Goal: Information Seeking & Learning: Learn about a topic

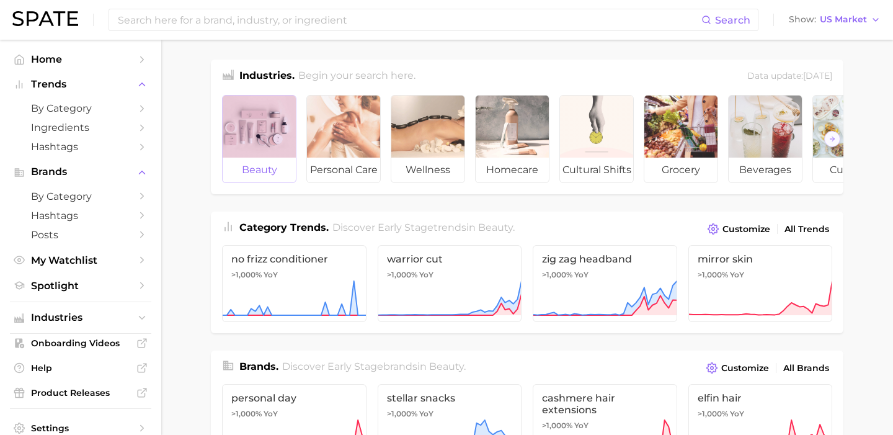
click at [265, 113] on div at bounding box center [259, 126] width 73 height 62
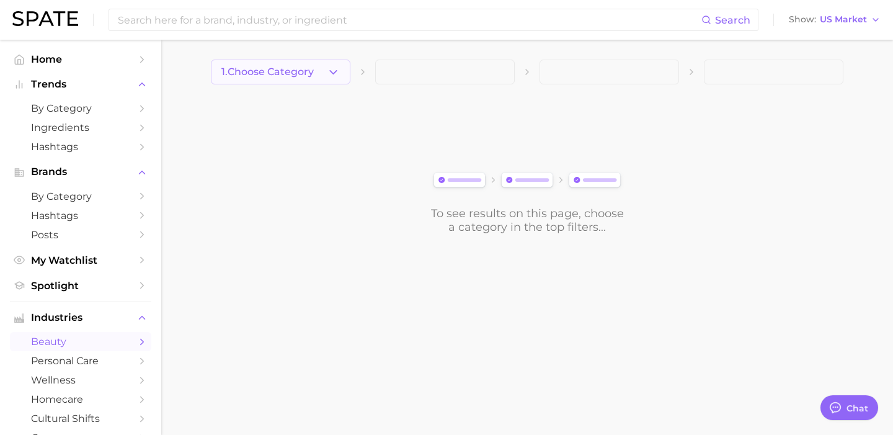
click at [319, 65] on button "1. Choose Category" at bounding box center [280, 72] width 139 height 25
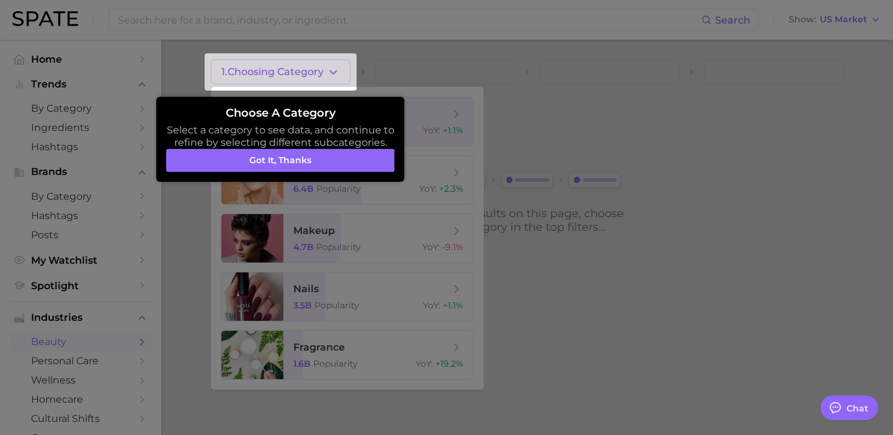
click at [369, 244] on div at bounding box center [446, 217] width 893 height 435
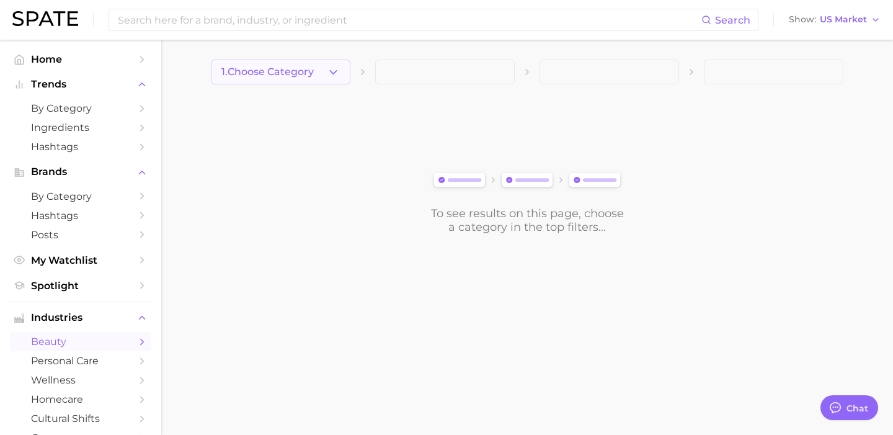
click at [327, 75] on icon "button" at bounding box center [333, 72] width 13 height 13
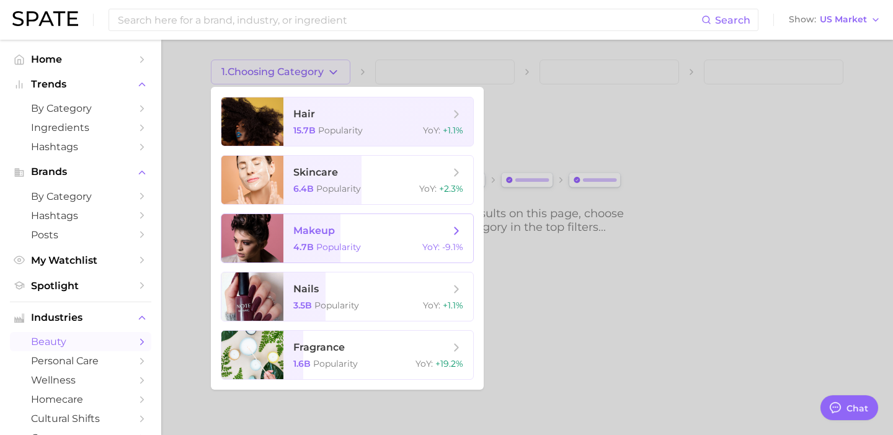
click at [348, 259] on span "makeup 4.7b Popularity YoY : -9.1%" at bounding box center [378, 238] width 190 height 48
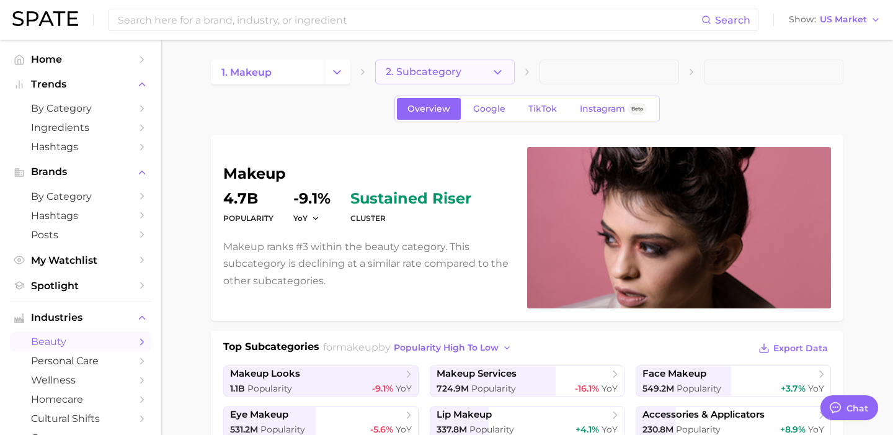
click at [440, 70] on span "2. Subcategory" at bounding box center [424, 71] width 76 height 11
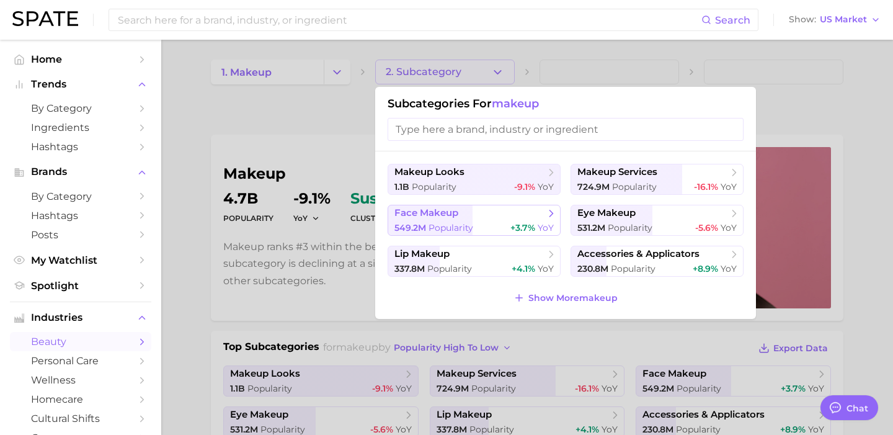
click at [470, 214] on span "face makeup" at bounding box center [469, 213] width 151 height 12
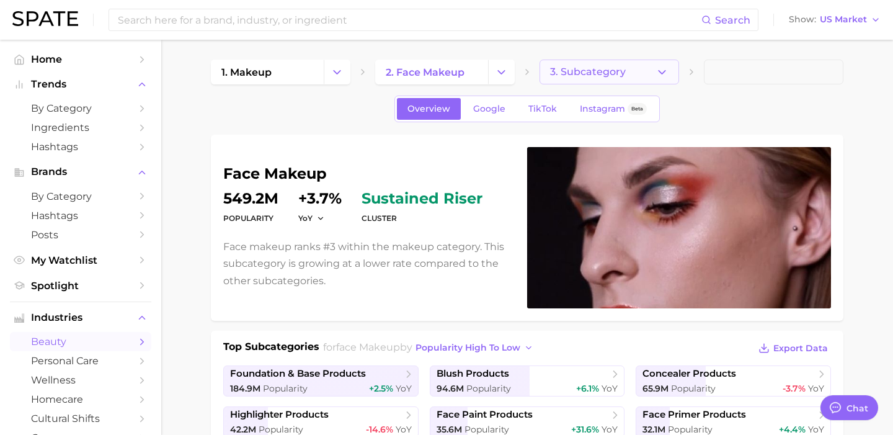
click at [630, 73] on button "3. Subcategory" at bounding box center [608, 72] width 139 height 25
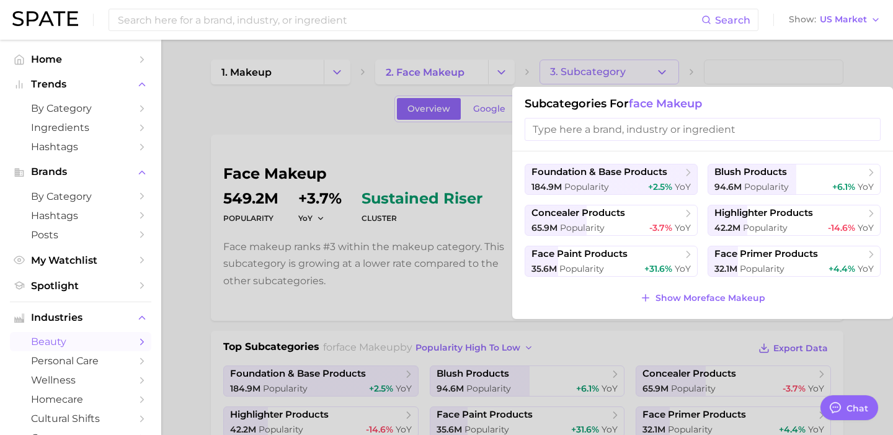
click at [630, 73] on div at bounding box center [446, 217] width 893 height 435
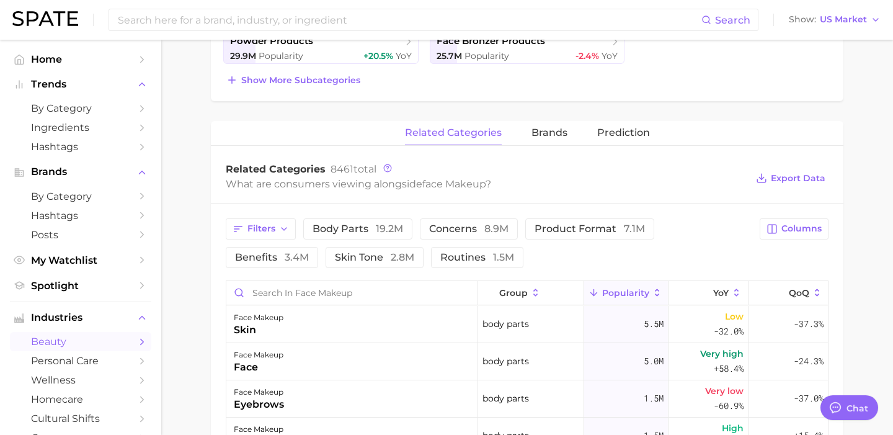
scroll to position [420, 0]
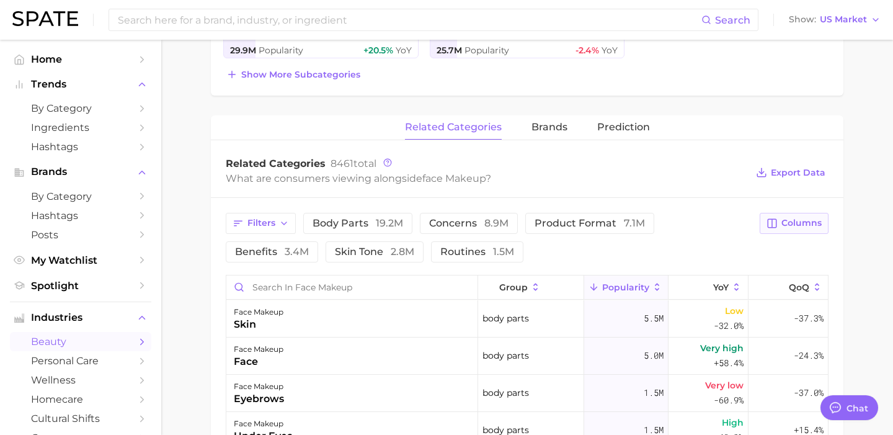
click at [795, 218] on span "Columns" at bounding box center [801, 223] width 40 height 11
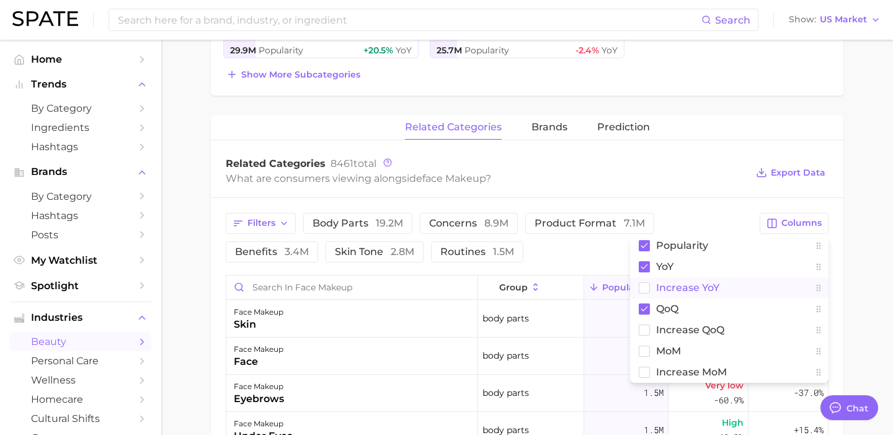
click at [643, 286] on rect at bounding box center [644, 287] width 11 height 11
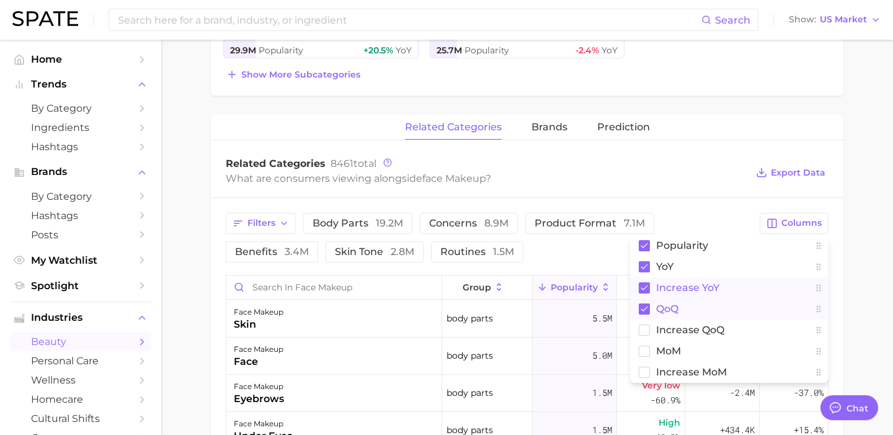
click at [643, 310] on icon at bounding box center [644, 308] width 7 height 5
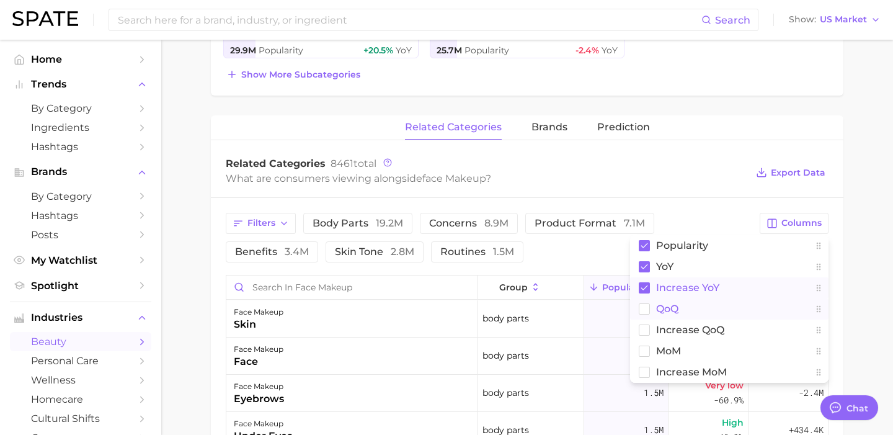
click at [574, 259] on div "Filters body parts 19.2m concerns 8.9m product format 7.1m benefits 3.4m skin t…" at bounding box center [489, 238] width 526 height 50
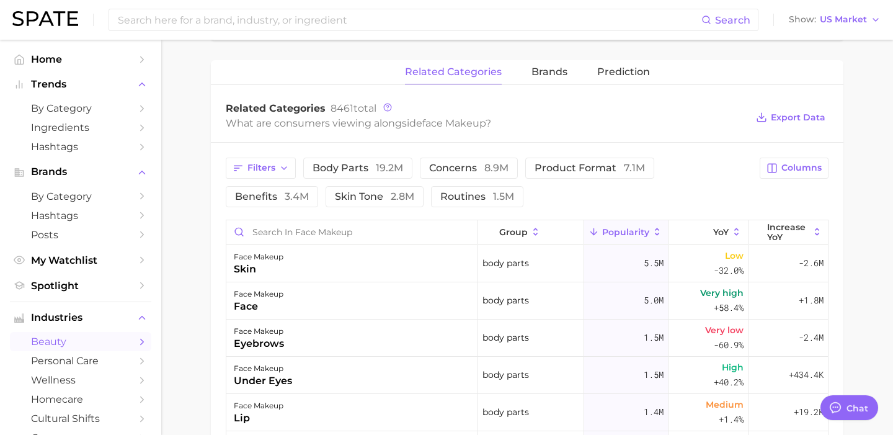
scroll to position [487, 0]
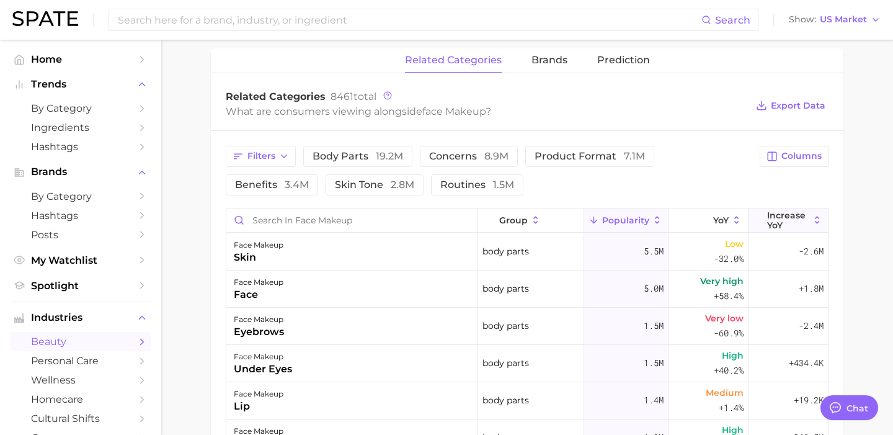
click at [781, 225] on span "Increase YoY" at bounding box center [788, 220] width 42 height 20
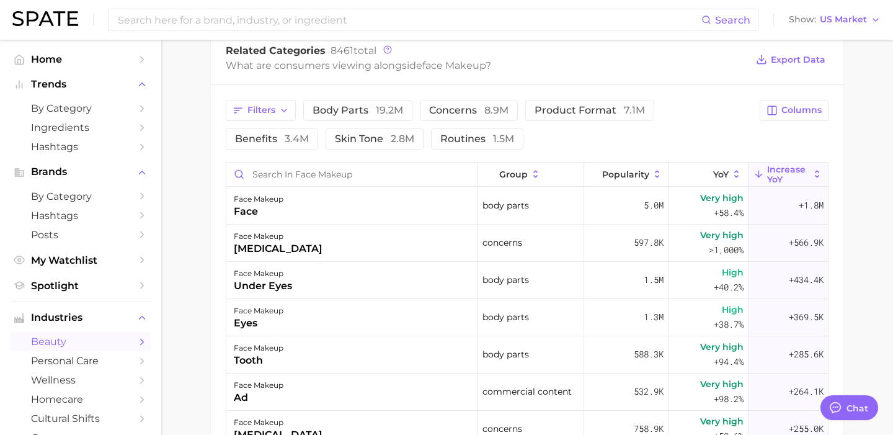
scroll to position [554, 0]
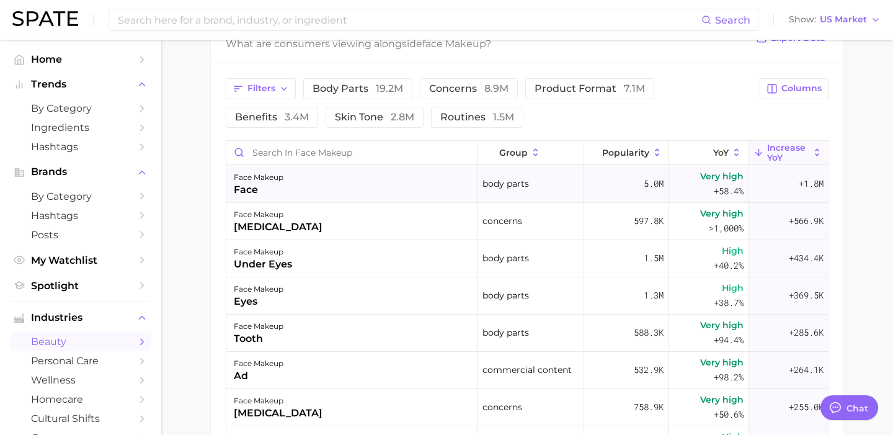
click at [340, 192] on div "face makeup face" at bounding box center [352, 184] width 252 height 37
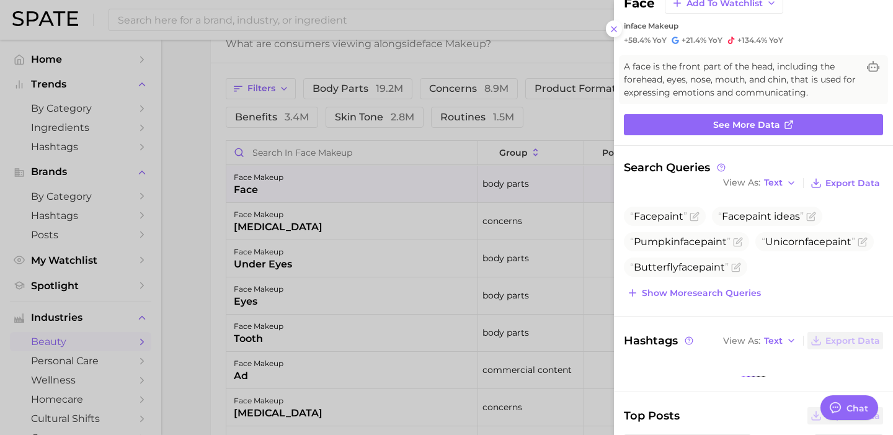
scroll to position [41, 0]
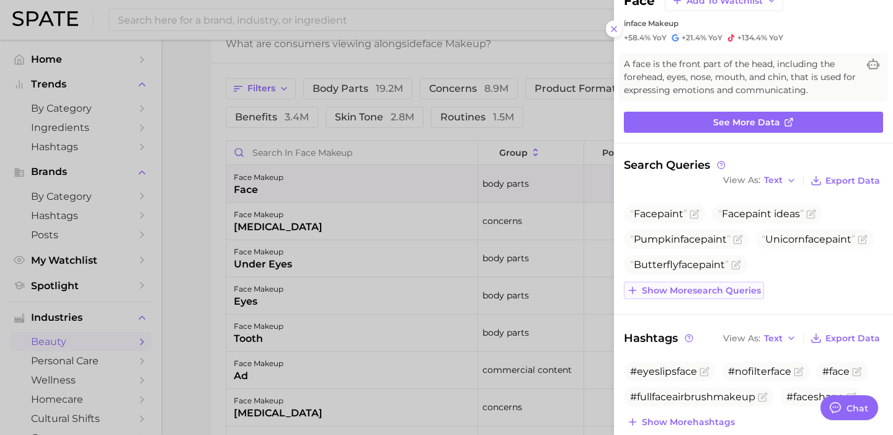
click at [678, 285] on span "Show more search queries" at bounding box center [701, 290] width 119 height 11
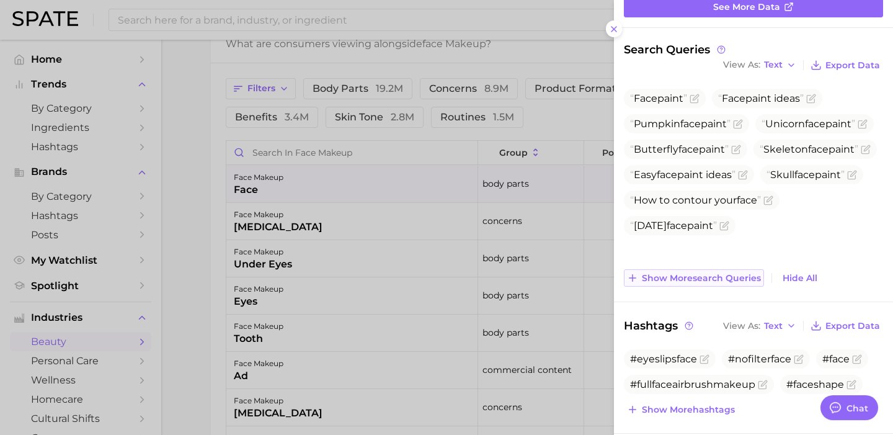
scroll to position [166, 0]
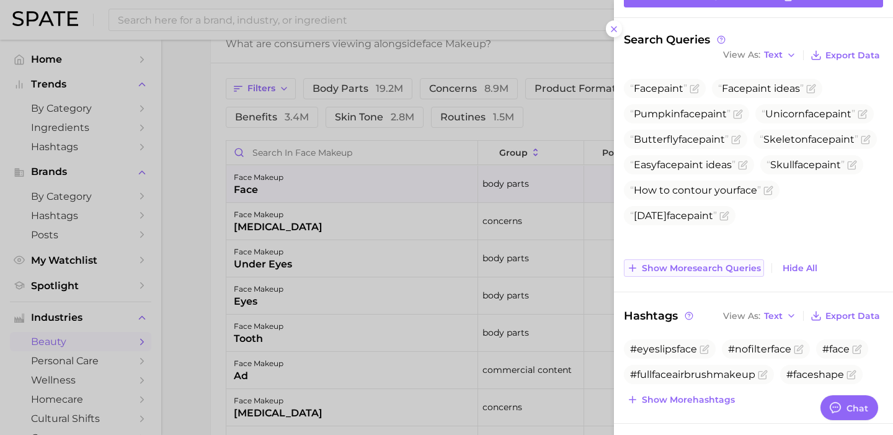
click at [672, 265] on span "Show more search queries" at bounding box center [701, 268] width 119 height 11
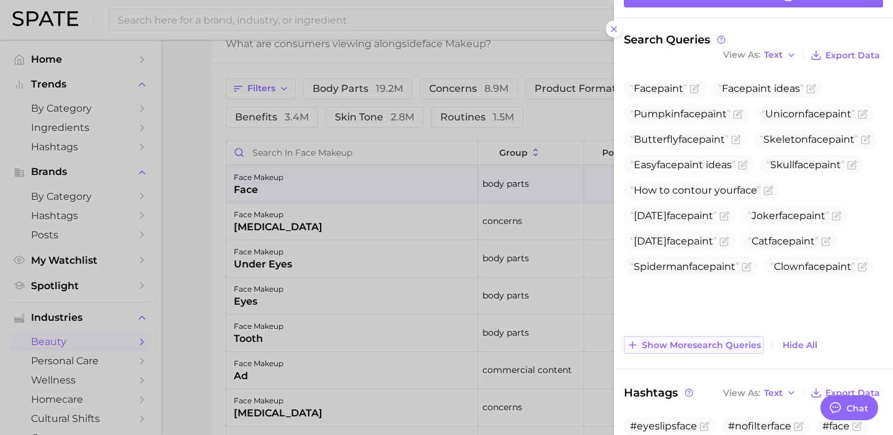
scroll to position [0, 0]
click at [669, 337] on button "Show more search queries" at bounding box center [694, 344] width 140 height 17
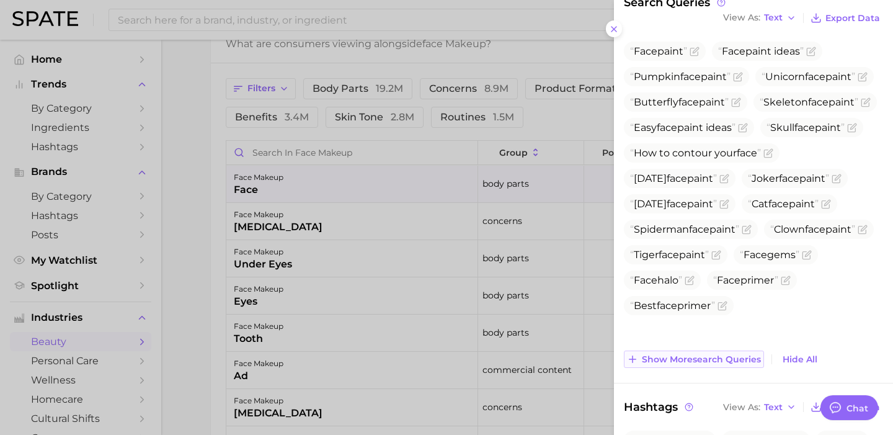
click at [669, 354] on span "Show more search queries" at bounding box center [701, 359] width 119 height 11
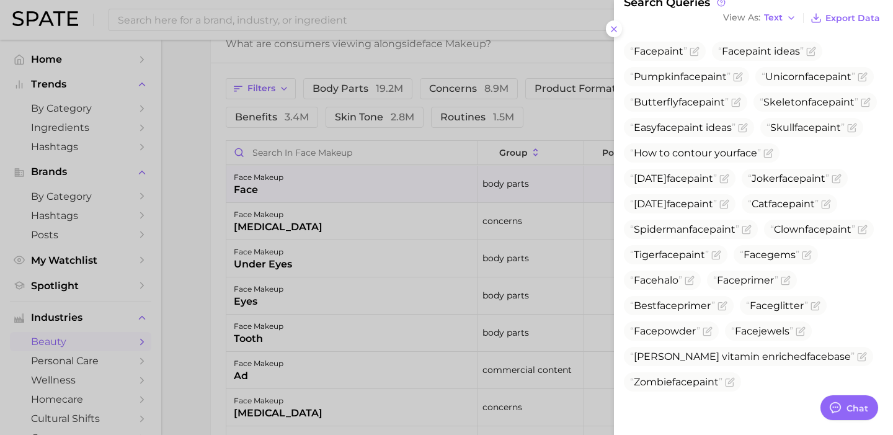
scroll to position [322, 0]
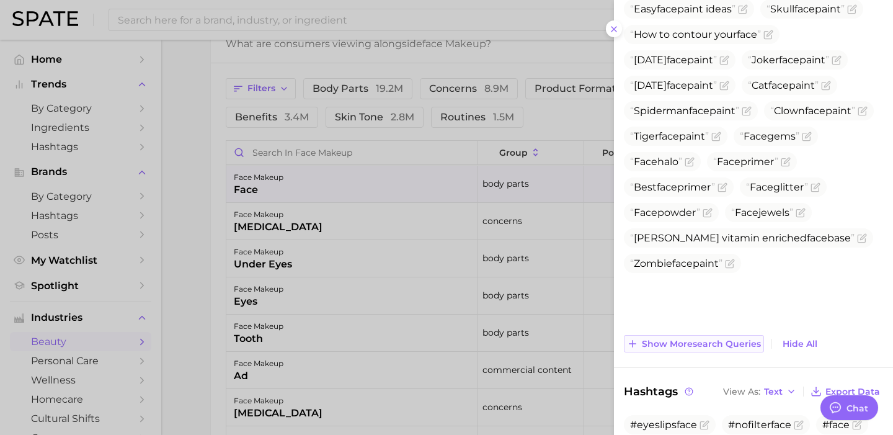
click at [673, 348] on button "Show more search queries" at bounding box center [694, 343] width 140 height 17
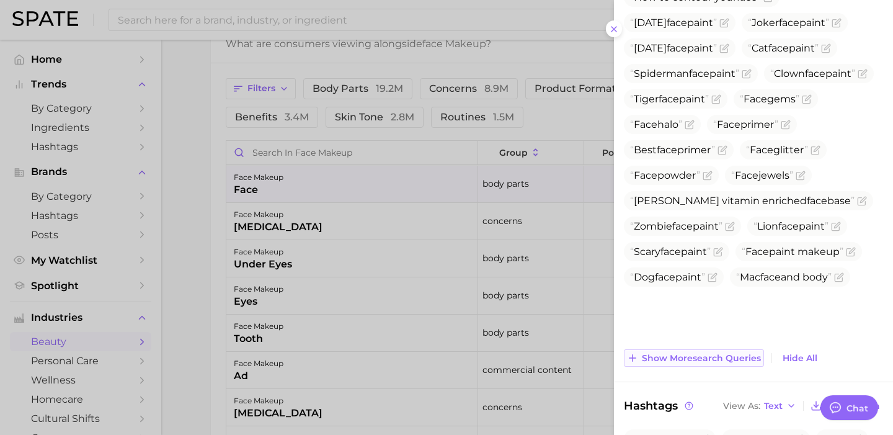
scroll to position [367, 0]
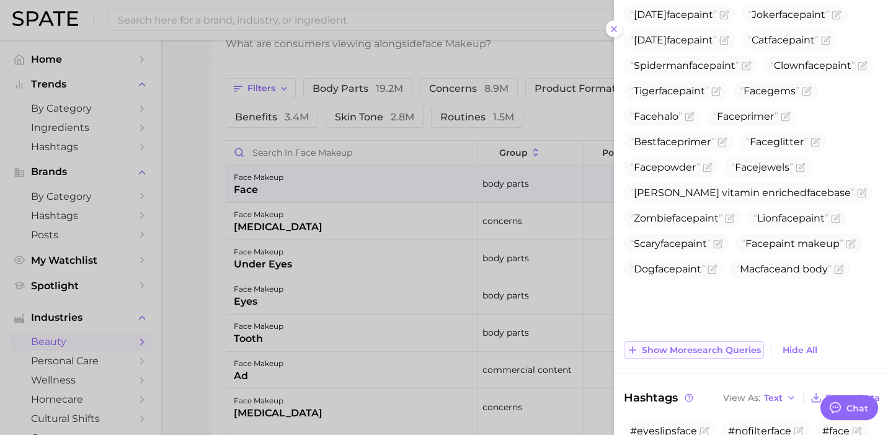
click at [673, 355] on button "Show more search queries" at bounding box center [694, 349] width 140 height 17
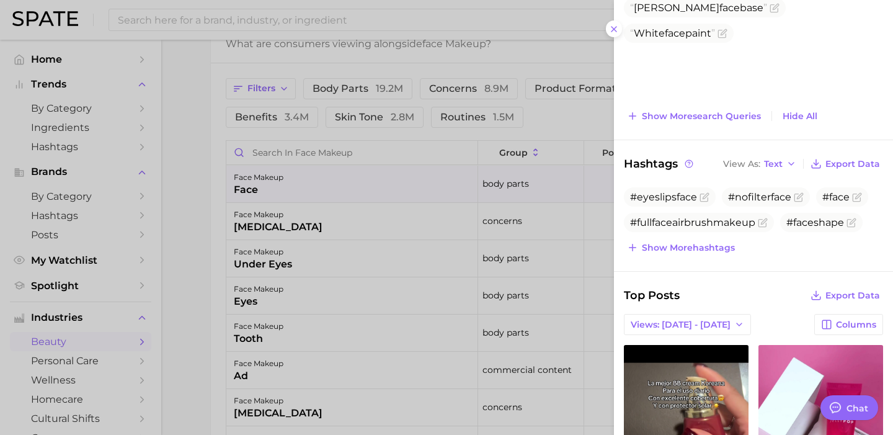
scroll to position [744, 0]
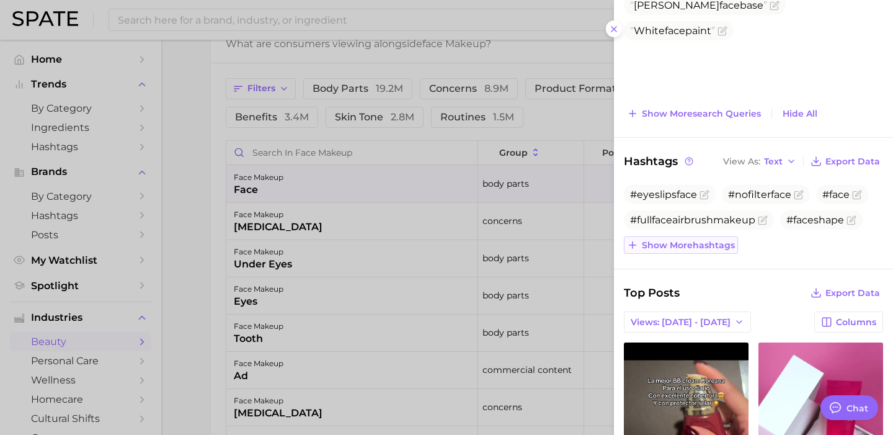
click at [712, 245] on span "Show more hashtags" at bounding box center [688, 245] width 93 height 11
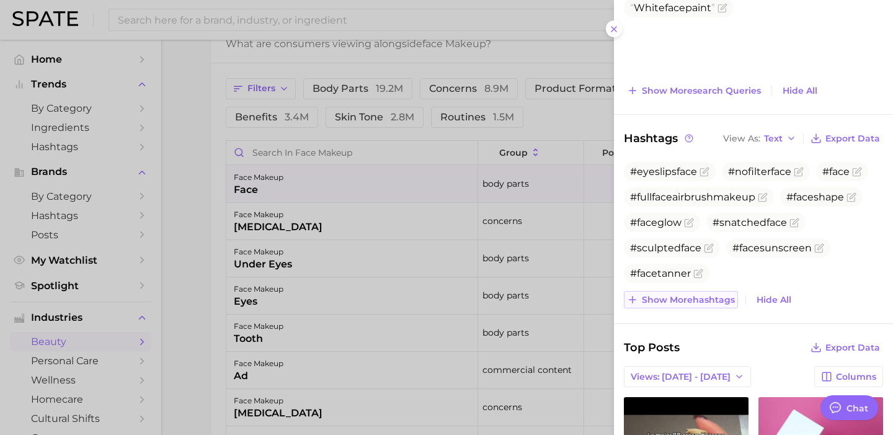
scroll to position [768, 0]
click at [702, 299] on span "Show more hashtags" at bounding box center [688, 298] width 93 height 11
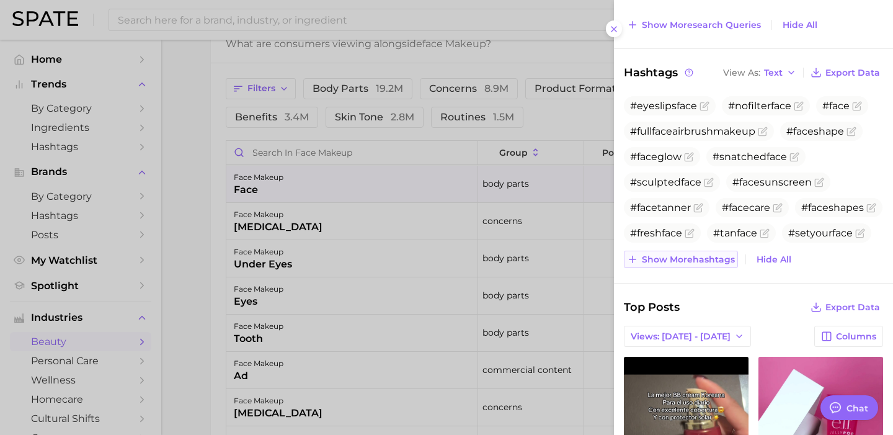
scroll to position [834, 0]
click at [699, 251] on button "Show more hashtags" at bounding box center [681, 257] width 114 height 17
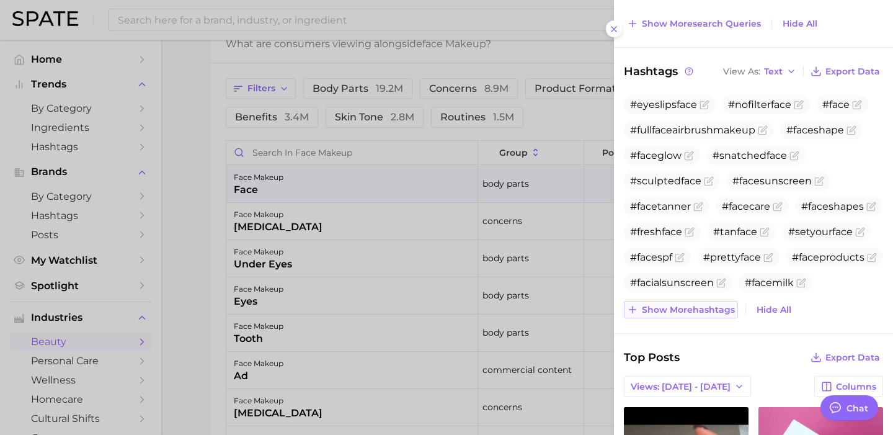
click at [696, 309] on span "Show more hashtags" at bounding box center [688, 309] width 93 height 11
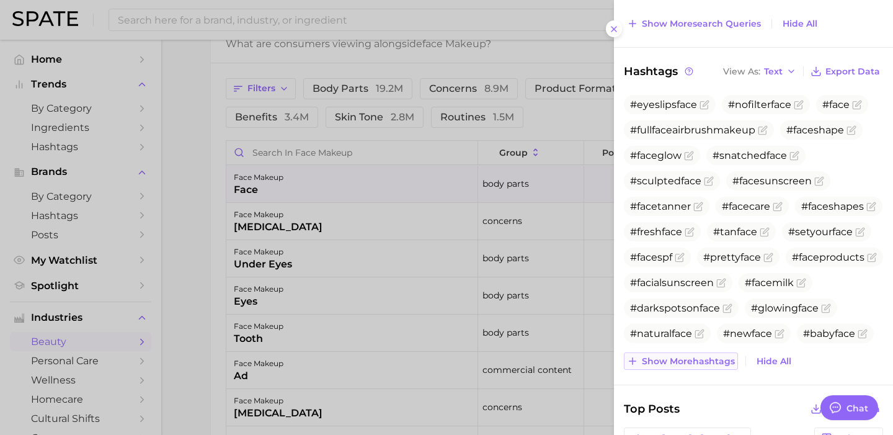
click at [690, 365] on button "Show more hashtags" at bounding box center [681, 360] width 114 height 17
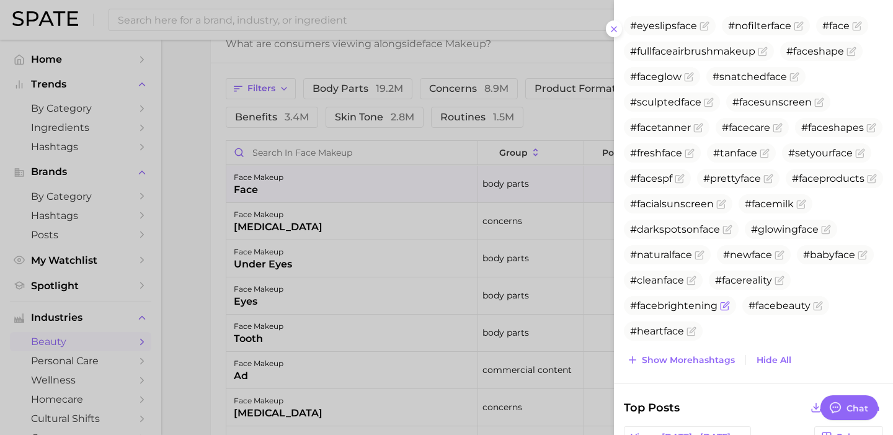
scroll to position [927, 0]
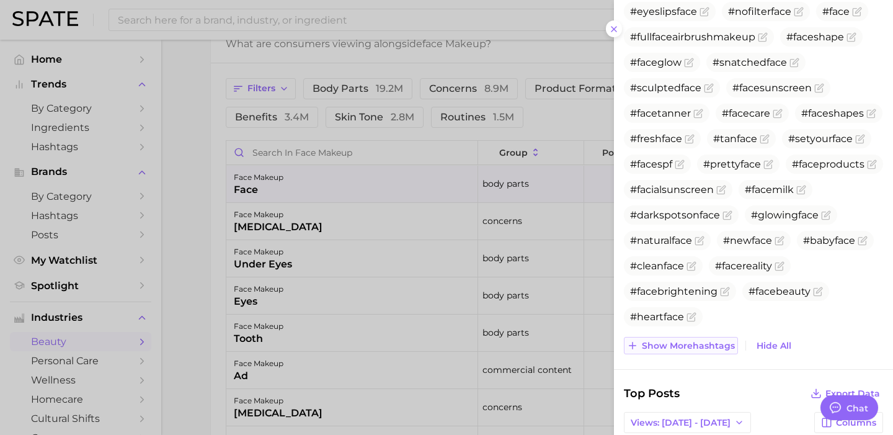
click at [691, 343] on span "Show more hashtags" at bounding box center [688, 345] width 93 height 11
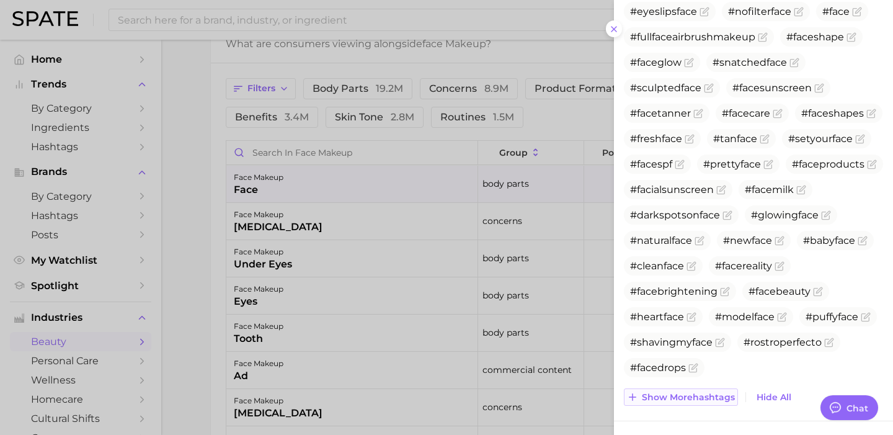
click at [686, 400] on span "Show more hashtags" at bounding box center [688, 397] width 93 height 11
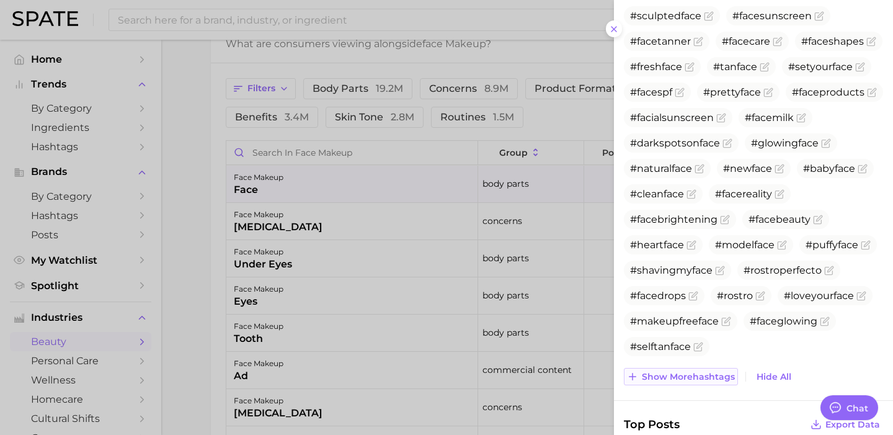
scroll to position [1007, 0]
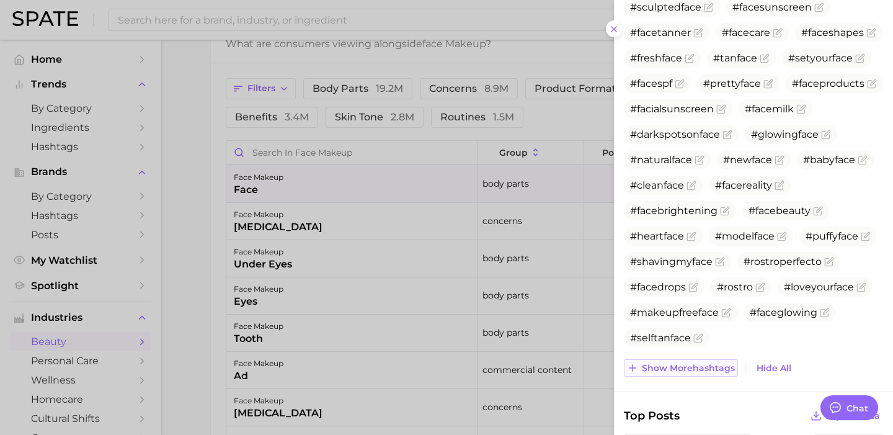
click at [691, 366] on span "Show more hashtags" at bounding box center [688, 368] width 93 height 11
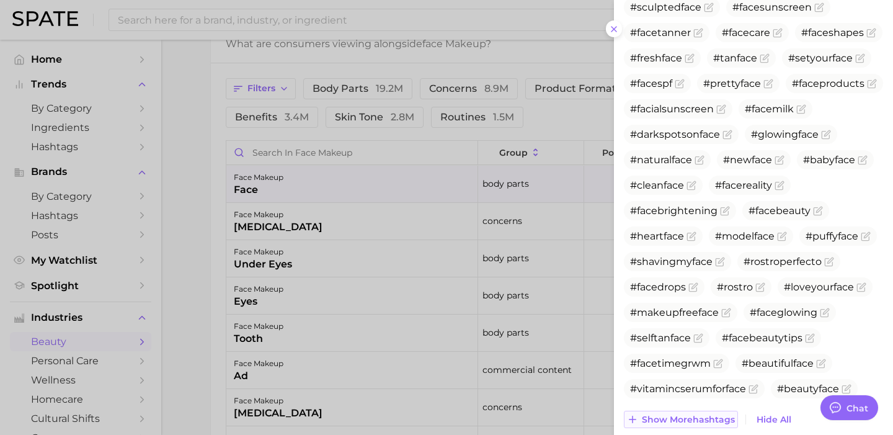
scroll to position [1121, 0]
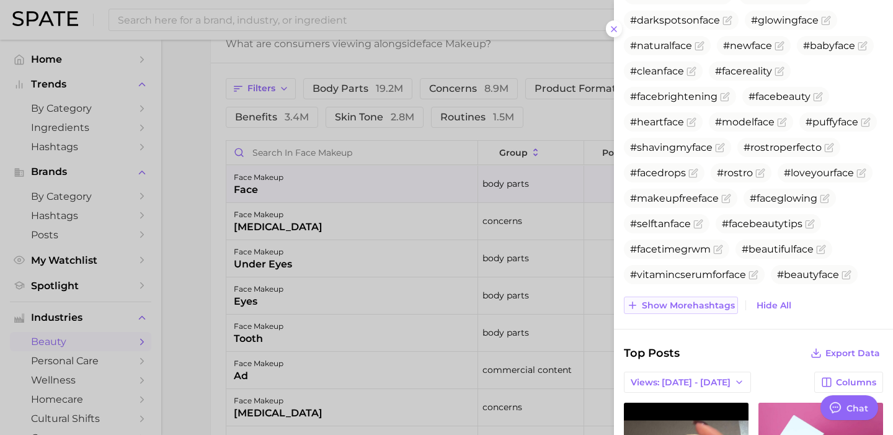
click at [695, 309] on span "Show more hashtags" at bounding box center [688, 305] width 93 height 11
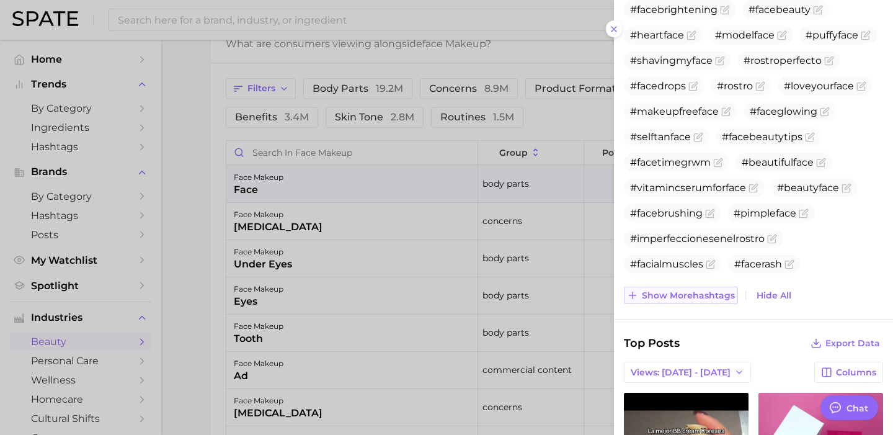
click at [695, 298] on span "Show more hashtags" at bounding box center [688, 295] width 93 height 11
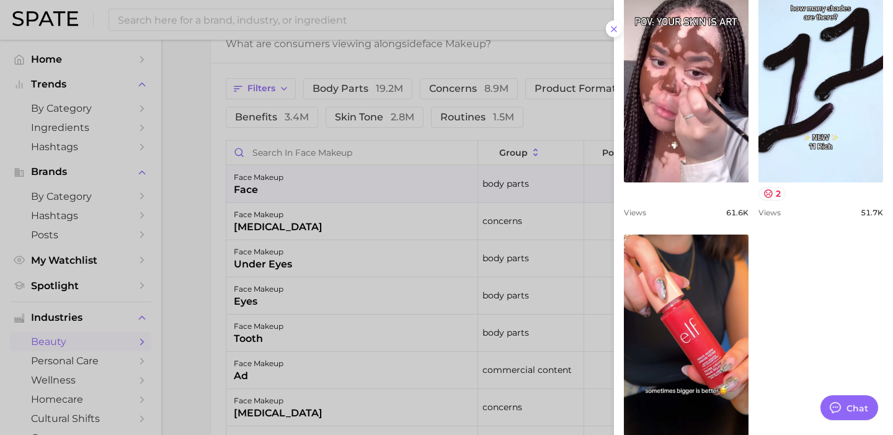
scroll to position [1989, 0]
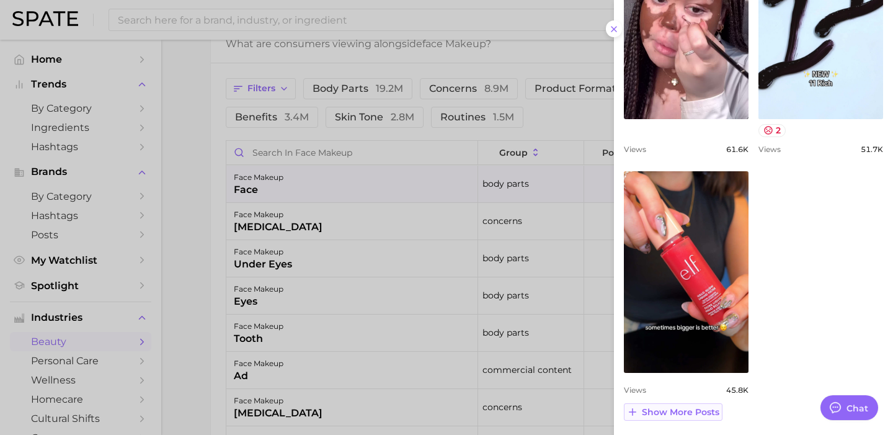
click at [681, 413] on span "Show more posts" at bounding box center [680, 412] width 77 height 11
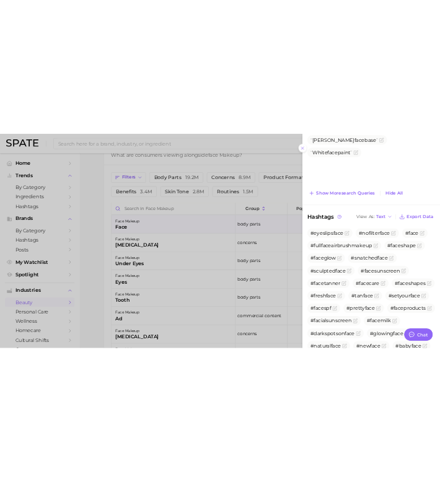
scroll to position [0, 0]
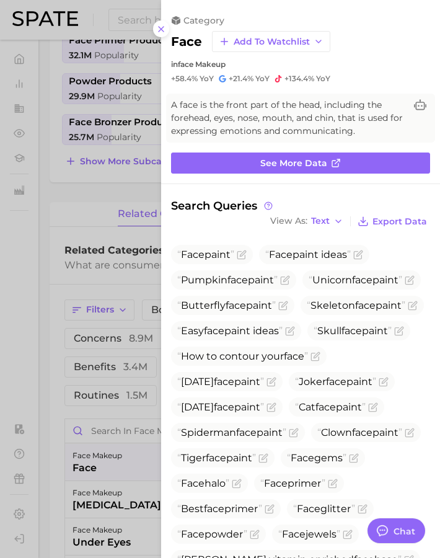
type textarea "x"
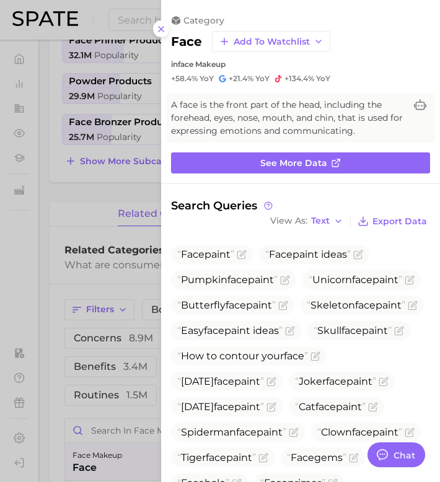
click at [131, 219] on div at bounding box center [220, 241] width 440 height 482
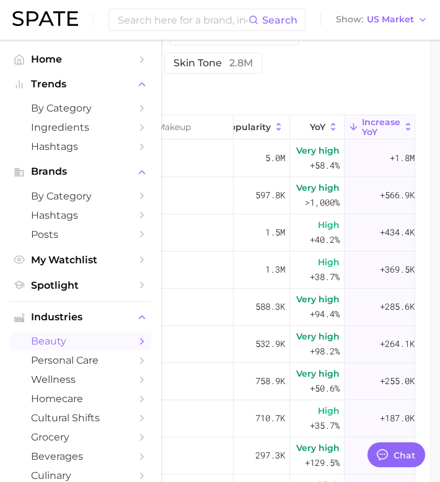
scroll to position [0, 122]
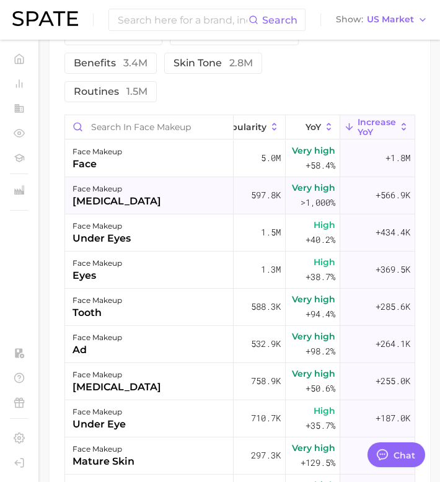
click at [138, 214] on div "face makeup [MEDICAL_DATA]" at bounding box center [149, 195] width 169 height 37
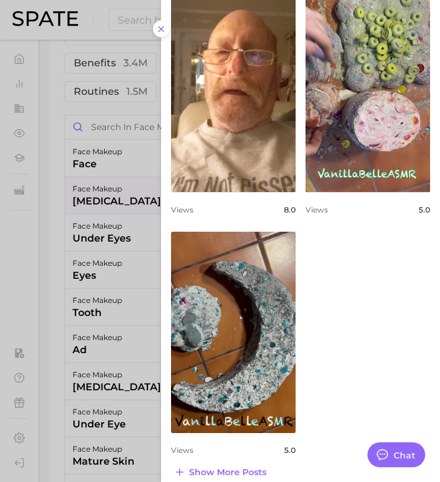
scroll to position [0, 0]
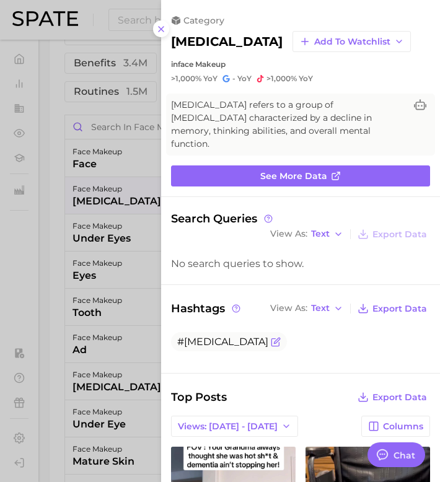
click at [271, 337] on icon "Flag as miscategorized or irrelevant" at bounding box center [276, 342] width 10 height 10
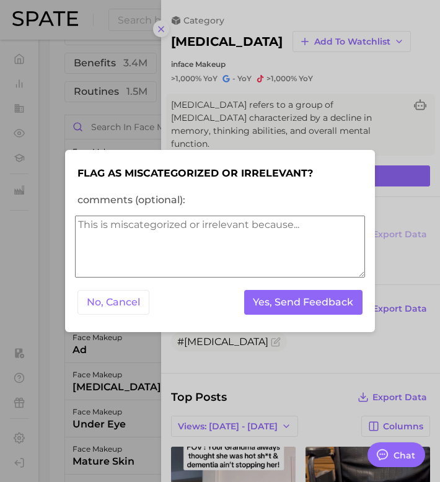
click at [221, 265] on textarea "comments (optional):" at bounding box center [220, 247] width 290 height 62
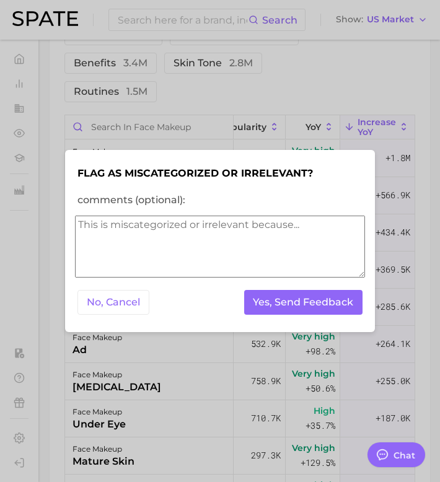
click at [203, 252] on textarea "comments (optional):" at bounding box center [220, 247] width 290 height 62
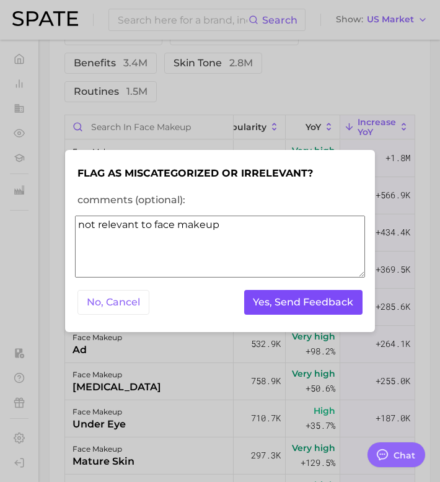
type textarea "not relevant to face makeup"
click at [268, 302] on button "Yes, Send Feedback" at bounding box center [303, 302] width 119 height 25
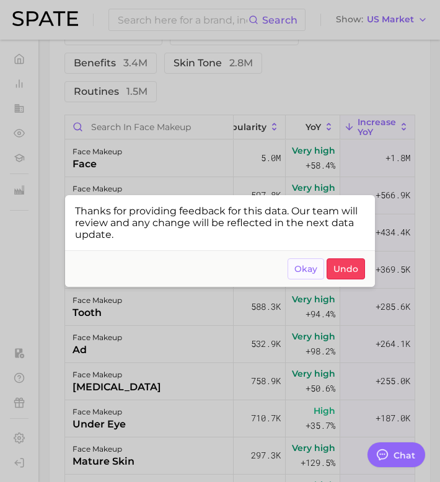
click at [309, 273] on span "Okay" at bounding box center [305, 269] width 23 height 11
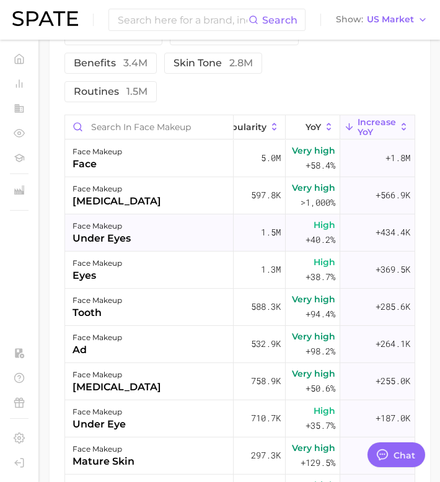
click at [125, 246] on div "under eyes" at bounding box center [102, 238] width 58 height 15
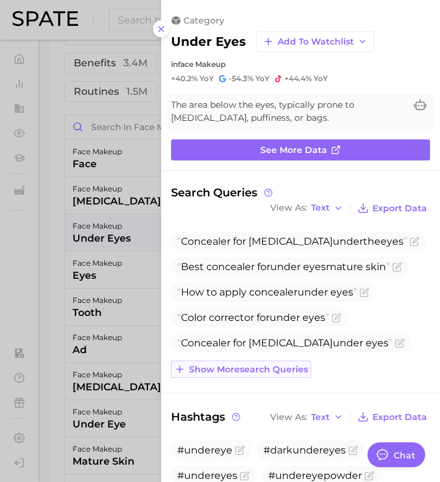
click at [243, 371] on span "Show more search queries" at bounding box center [248, 370] width 119 height 11
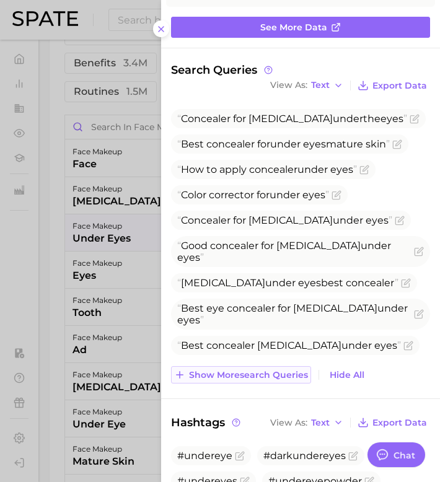
click at [241, 374] on span "Show more search queries" at bounding box center [248, 375] width 119 height 11
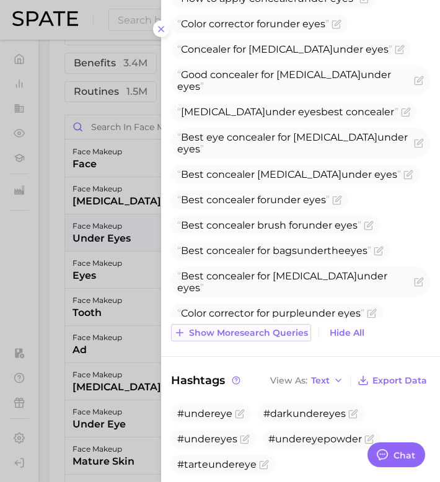
scroll to position [297, 0]
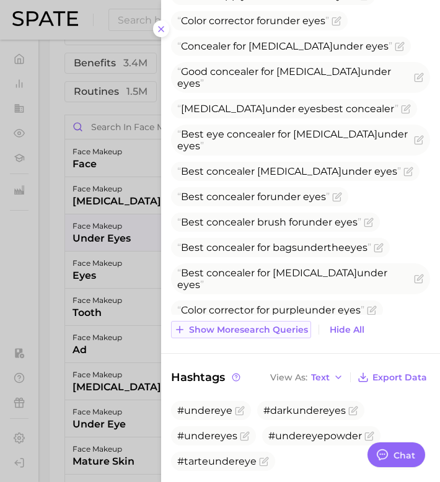
click at [232, 337] on button "Show more search queries" at bounding box center [241, 329] width 140 height 17
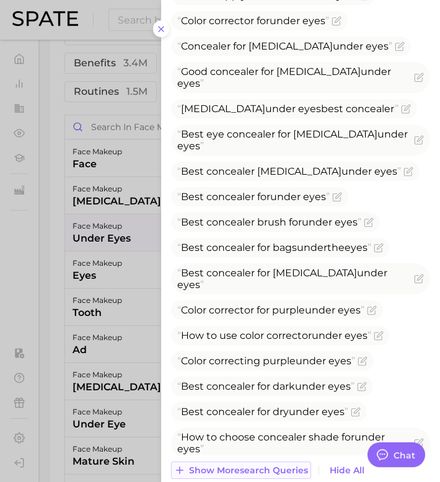
scroll to position [438, 0]
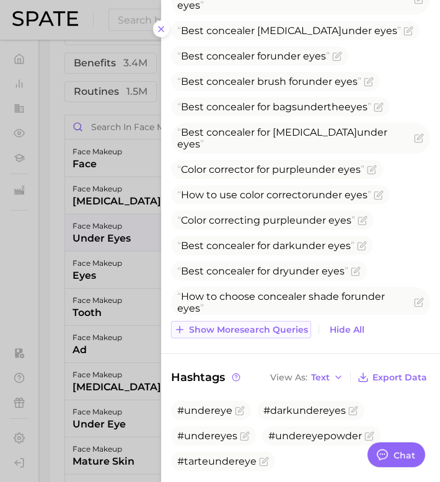
click at [234, 332] on span "Show more search queries" at bounding box center [248, 330] width 119 height 11
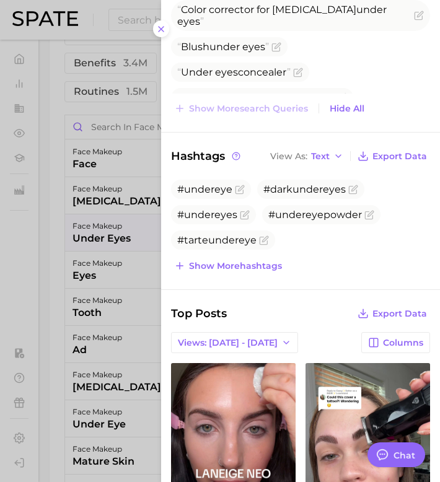
scroll to position [789, 0]
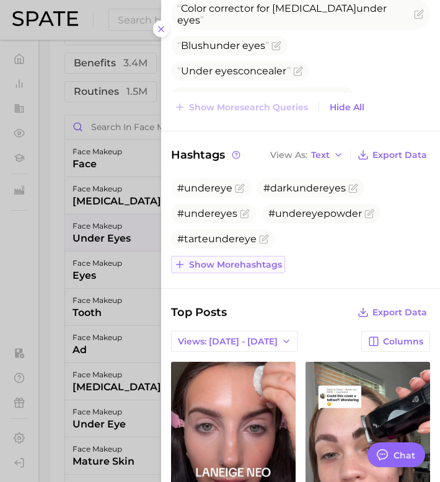
click at [248, 268] on span "Show more hashtags" at bounding box center [235, 265] width 93 height 11
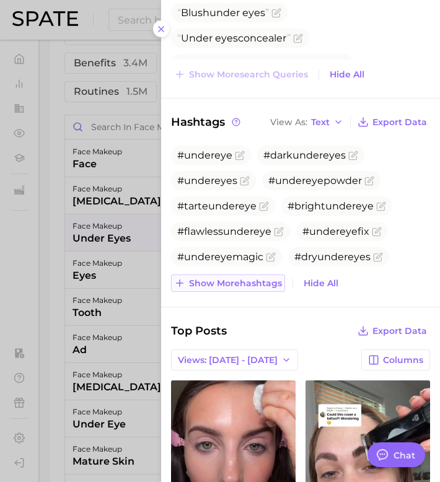
scroll to position [824, 0]
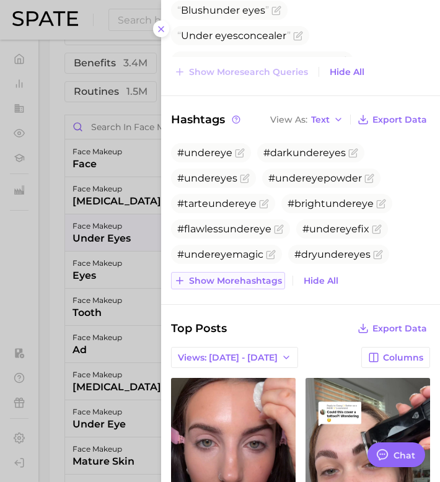
click at [244, 279] on span "Show more hashtags" at bounding box center [235, 281] width 93 height 11
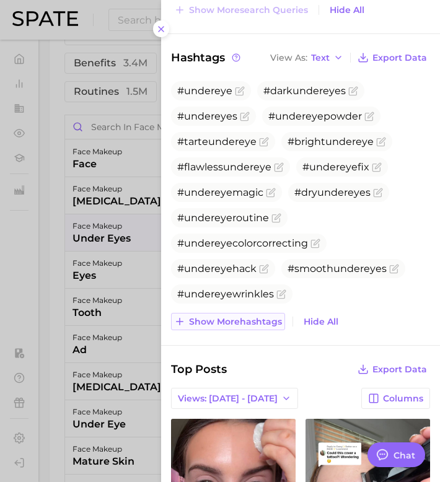
scroll to position [887, 0]
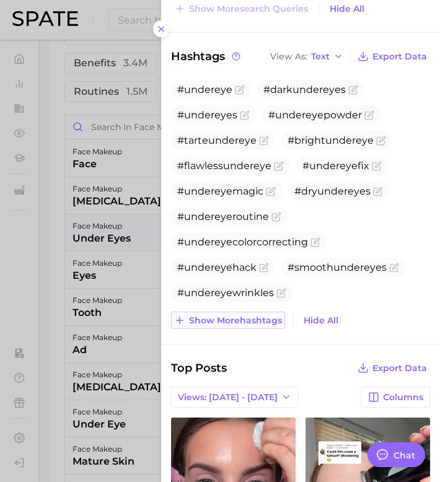
click at [233, 317] on span "Show more hashtags" at bounding box center [235, 321] width 93 height 11
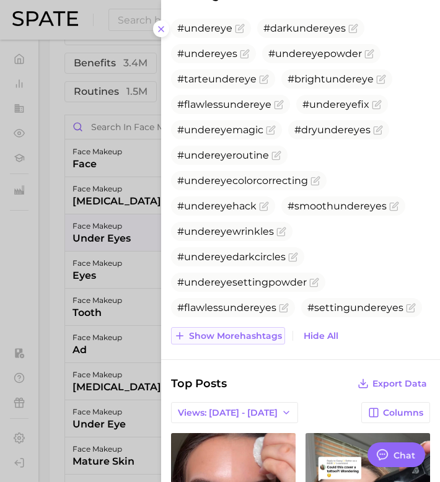
scroll to position [963, 0]
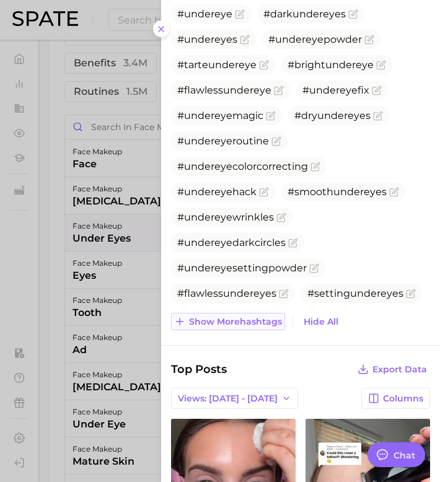
click at [232, 325] on span "Show more hashtags" at bounding box center [235, 322] width 93 height 11
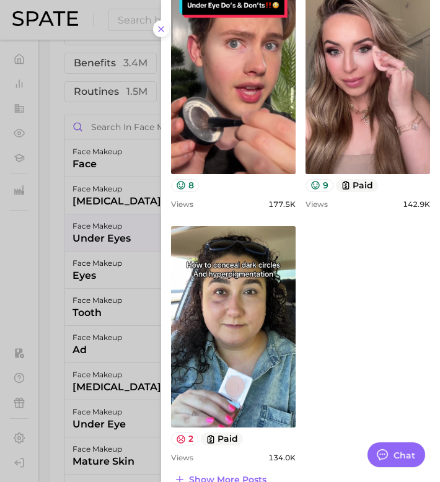
scroll to position [1735, 0]
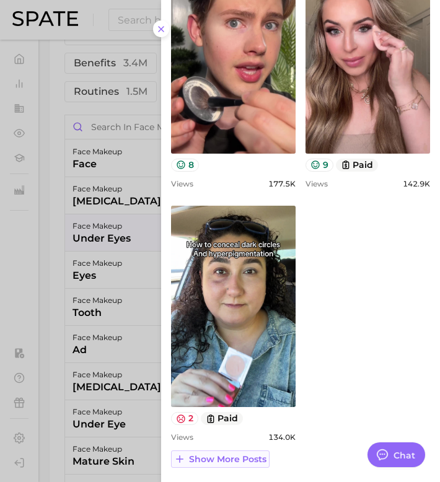
click at [231, 434] on span "Show more posts" at bounding box center [227, 459] width 77 height 11
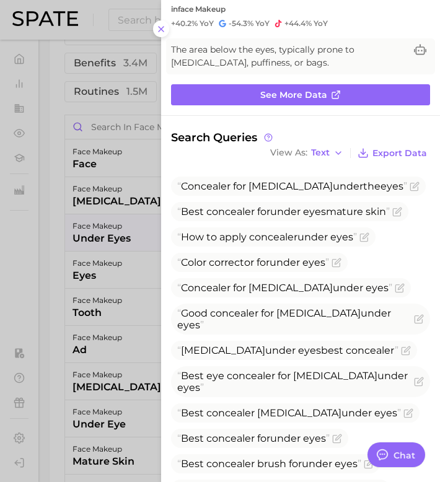
scroll to position [0, 0]
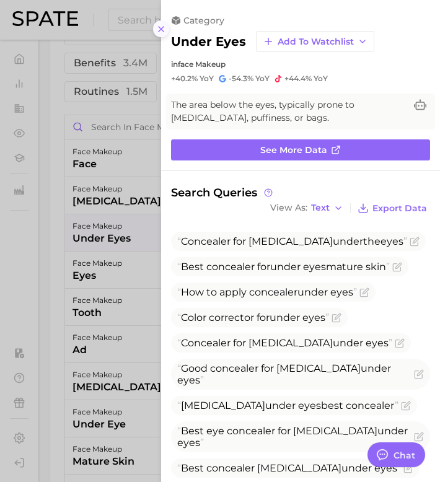
click at [161, 31] on icon at bounding box center [161, 29] width 10 height 10
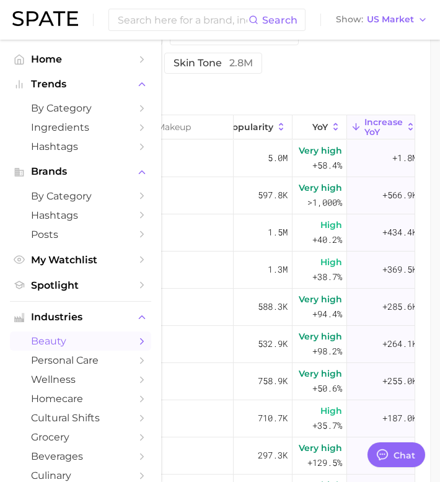
scroll to position [0, 122]
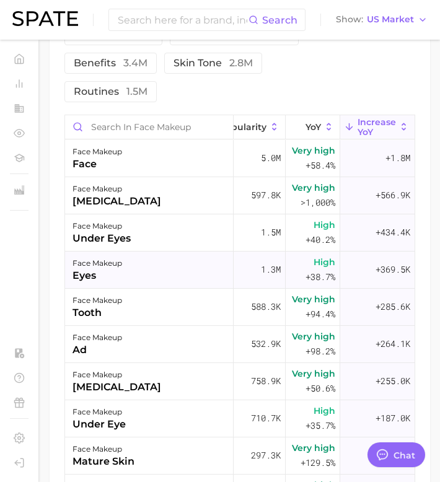
click at [148, 289] on div "face makeup eyes" at bounding box center [149, 270] width 169 height 37
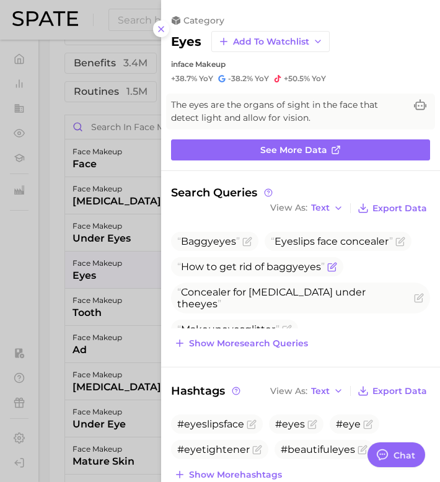
scroll to position [0, 0]
click at [235, 341] on span "Show more search queries" at bounding box center [248, 343] width 119 height 11
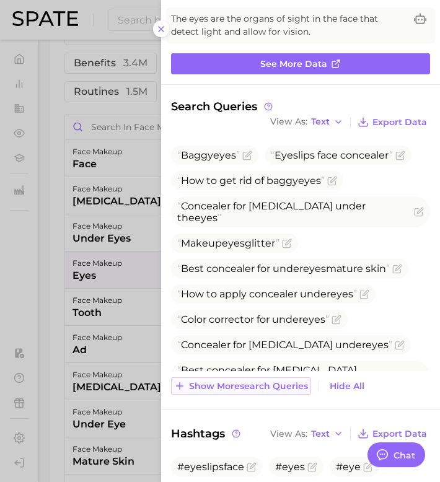
click at [234, 383] on span "Show more search queries" at bounding box center [248, 386] width 119 height 11
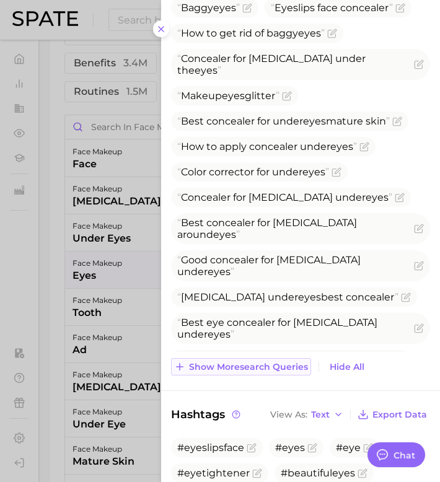
scroll to position [250, 0]
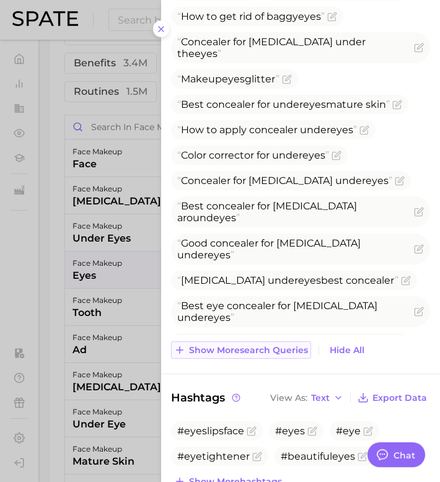
click at [242, 353] on span "Show more search queries" at bounding box center [248, 350] width 119 height 11
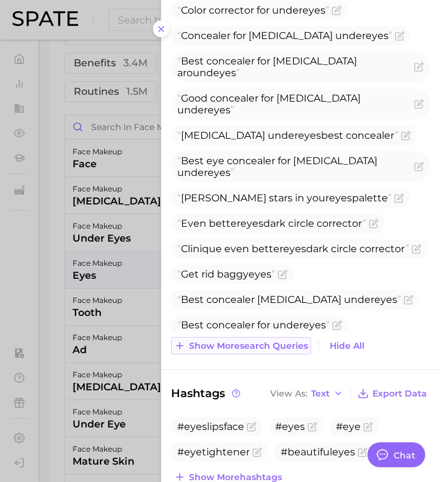
click at [242, 353] on button "Show more search queries" at bounding box center [241, 345] width 140 height 17
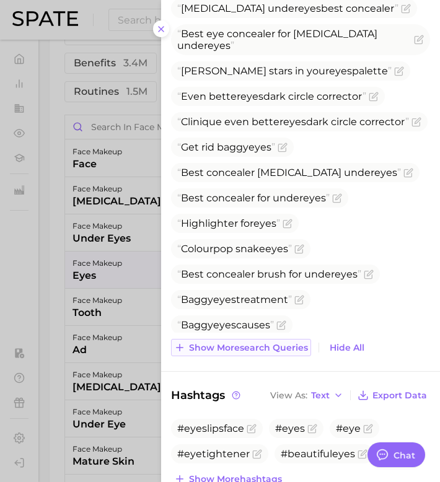
scroll to position [528, 0]
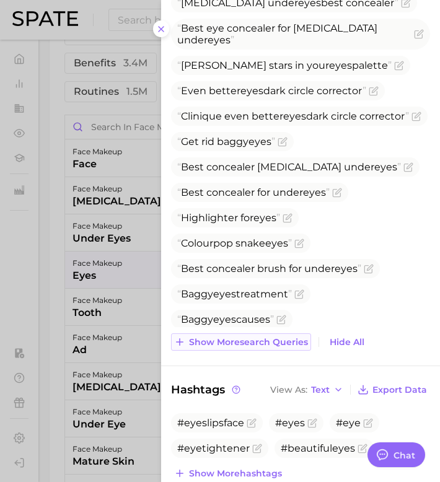
click at [242, 343] on span "Show more search queries" at bounding box center [248, 342] width 119 height 11
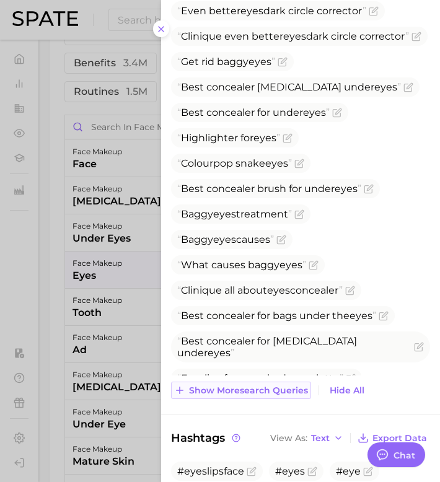
click at [239, 382] on button "Show more search queries" at bounding box center [241, 390] width 140 height 17
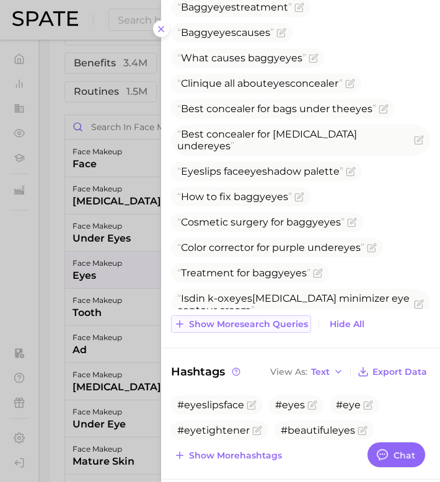
scroll to position [818, 0]
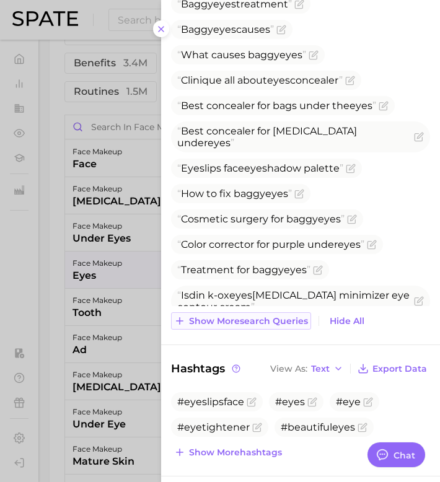
click at [254, 318] on span "Show more search queries" at bounding box center [248, 321] width 119 height 11
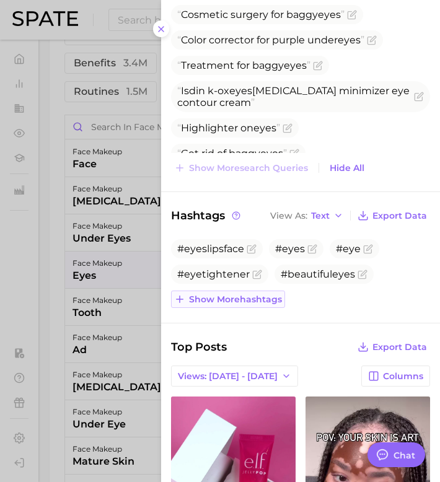
click at [250, 296] on span "Show more hashtags" at bounding box center [235, 299] width 93 height 11
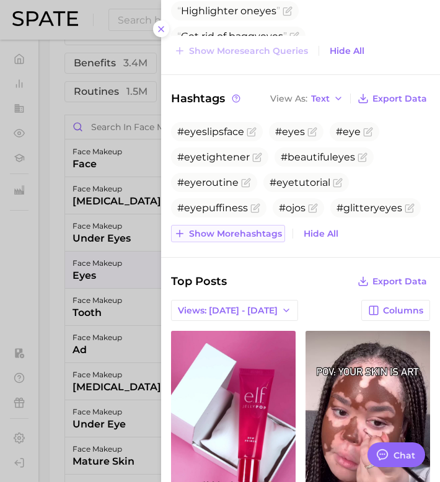
scroll to position [1141, 0]
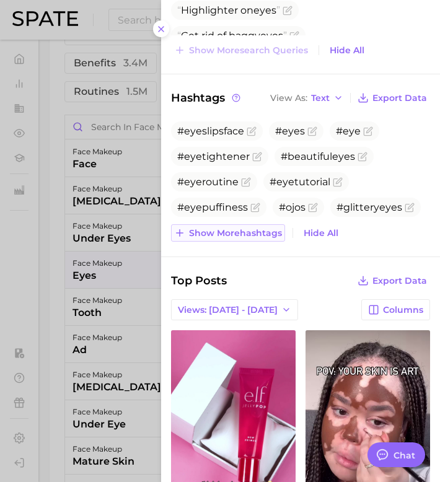
click at [259, 232] on span "Show more hashtags" at bounding box center [235, 233] width 93 height 11
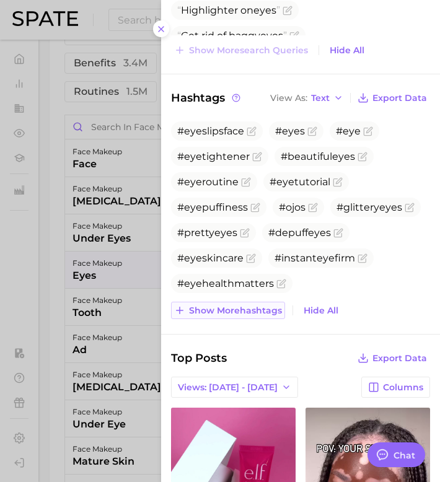
click at [242, 309] on span "Show more hashtags" at bounding box center [235, 311] width 93 height 11
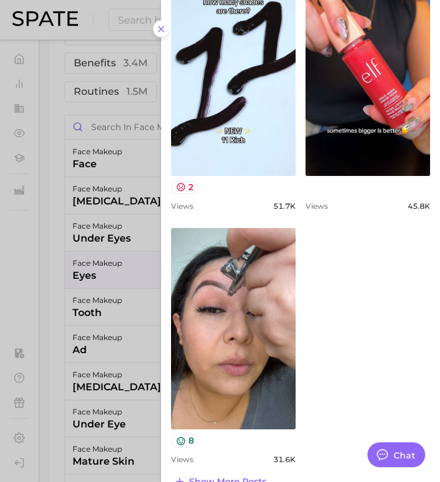
scroll to position [1889, 0]
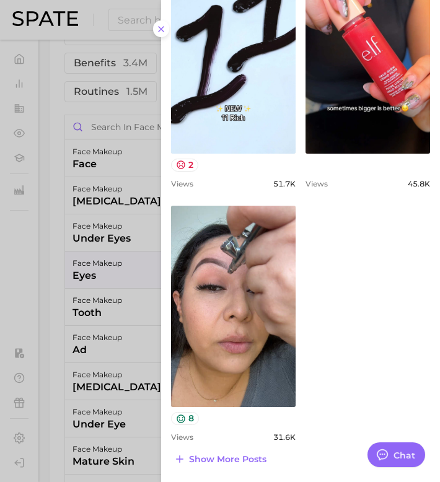
click at [85, 288] on div at bounding box center [220, 241] width 440 height 482
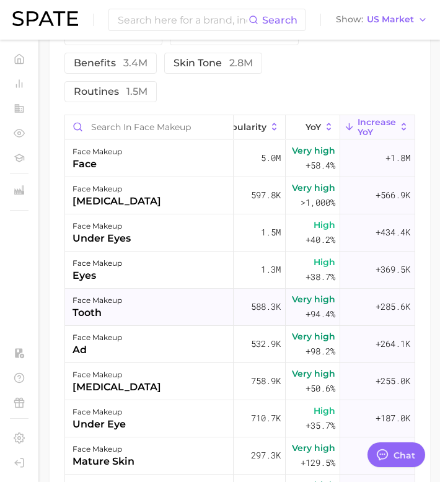
click at [130, 325] on div "face makeup tooth" at bounding box center [149, 307] width 169 height 37
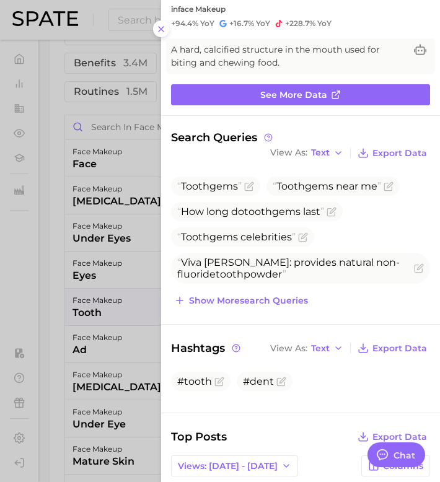
scroll to position [56, 0]
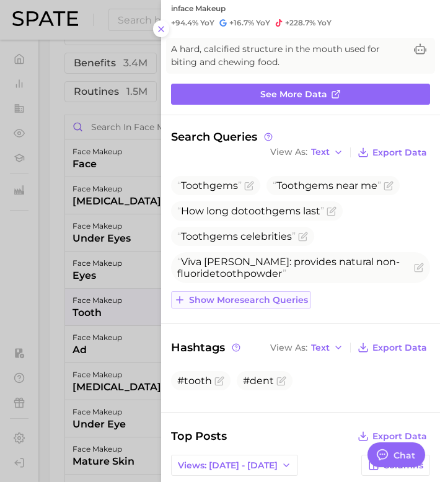
click at [238, 295] on span "Show more search queries" at bounding box center [248, 300] width 119 height 11
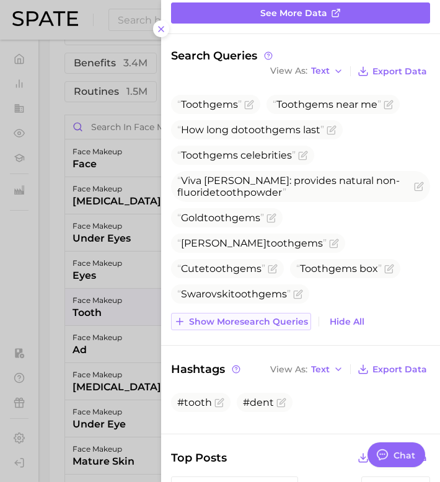
scroll to position [161, 0]
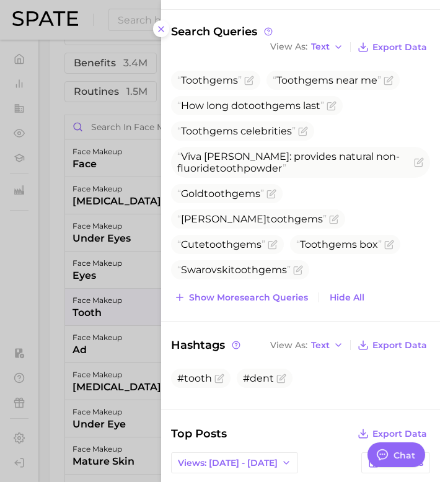
click at [234, 293] on span "Show more search queries" at bounding box center [248, 298] width 119 height 11
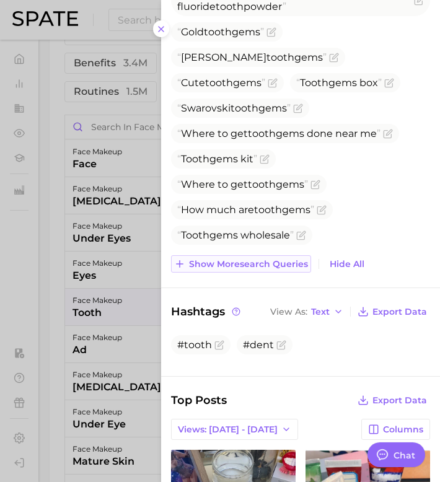
click at [233, 259] on span "Show more search queries" at bounding box center [248, 264] width 119 height 11
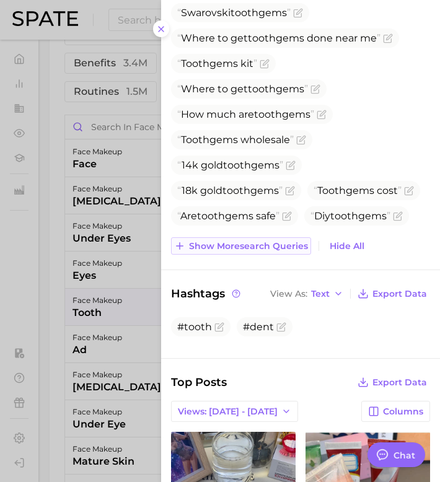
click at [233, 245] on span "Show more search queries" at bounding box center [248, 246] width 119 height 11
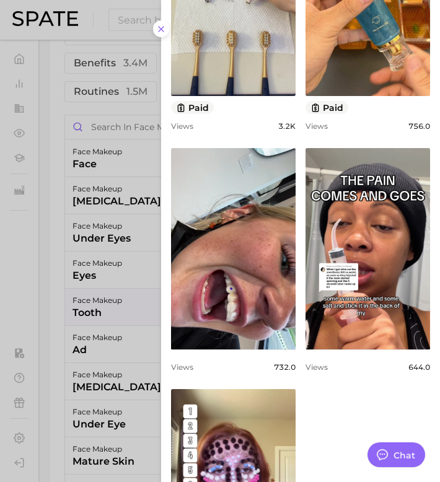
scroll to position [1255, 0]
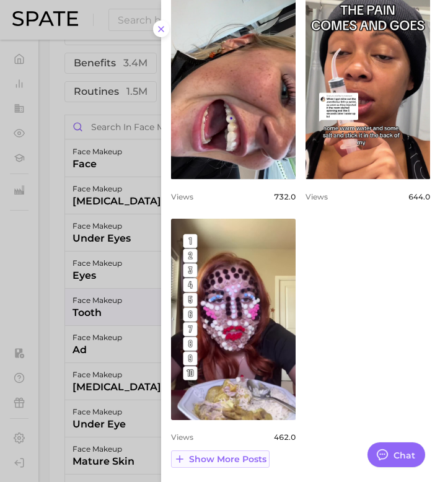
click at [228, 434] on span "Show more posts" at bounding box center [227, 459] width 77 height 11
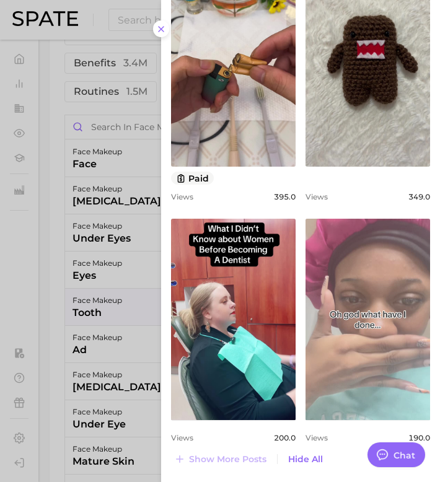
scroll to position [0, 0]
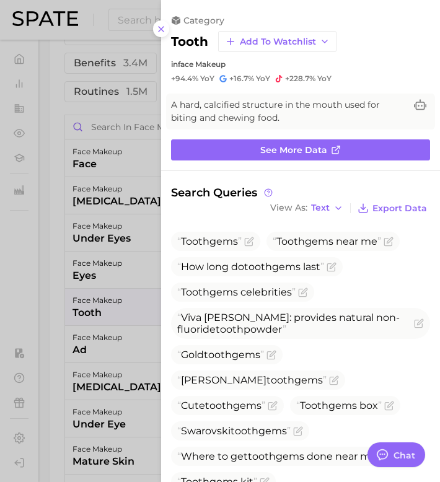
click at [82, 307] on div at bounding box center [220, 241] width 440 height 482
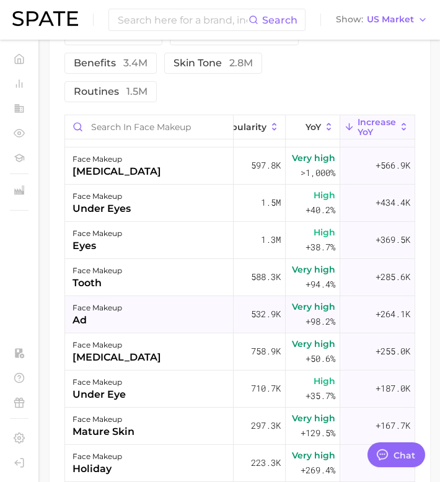
scroll to position [35, 122]
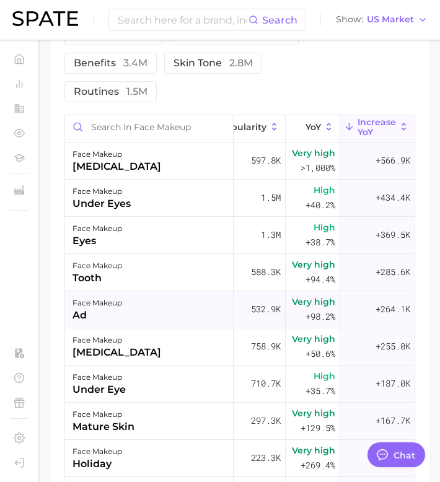
click at [133, 325] on div "face makeup ad" at bounding box center [149, 309] width 169 height 37
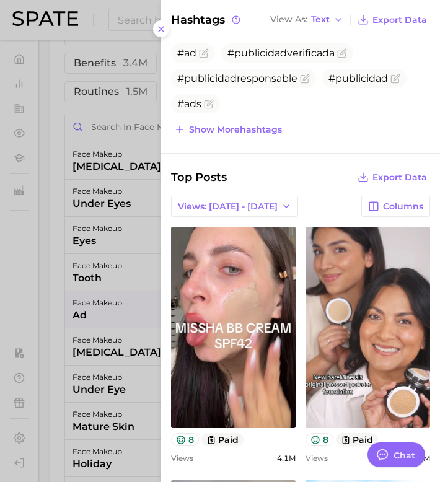
scroll to position [397, 0]
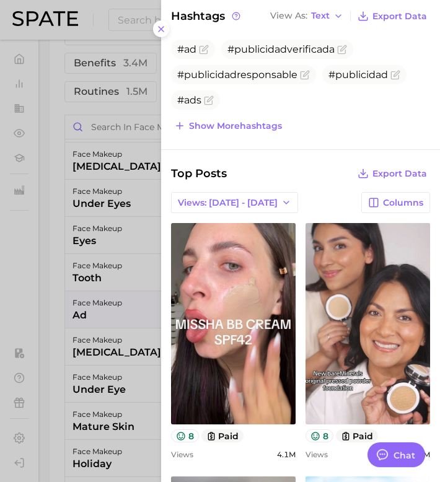
click at [95, 330] on div at bounding box center [220, 241] width 440 height 482
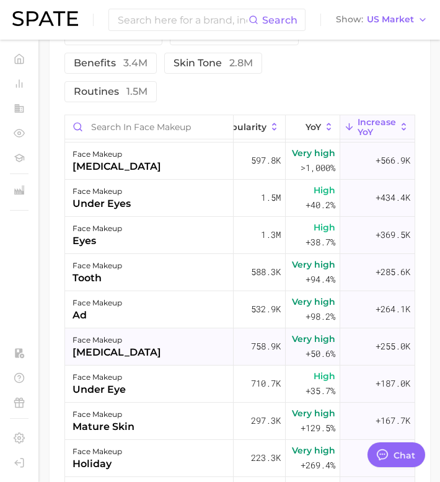
click at [97, 360] on div "[MEDICAL_DATA]" at bounding box center [117, 352] width 89 height 15
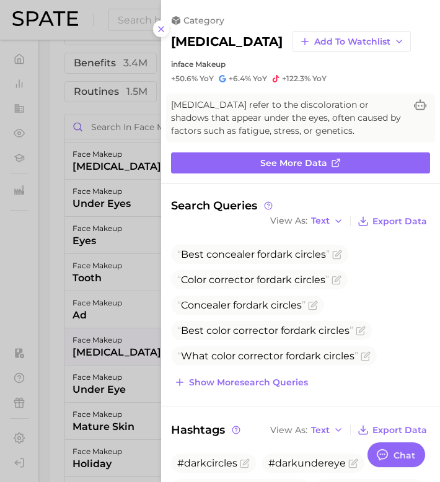
scroll to position [0, 0]
click at [231, 382] on span "Show more search queries" at bounding box center [248, 383] width 119 height 11
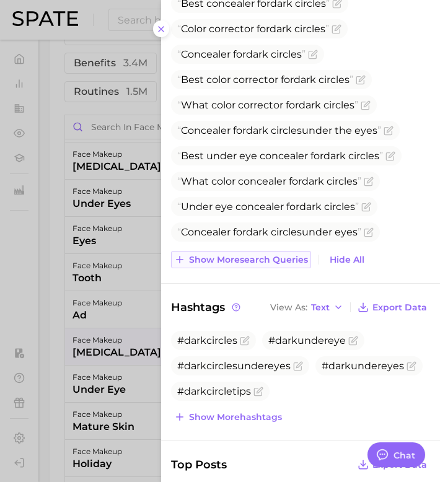
scroll to position [261, 0]
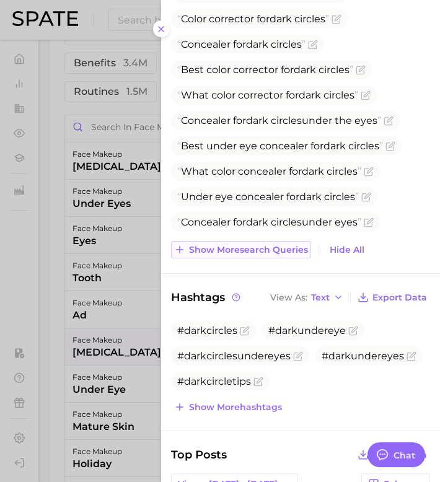
click at [245, 245] on span "Show more search queries" at bounding box center [248, 250] width 119 height 11
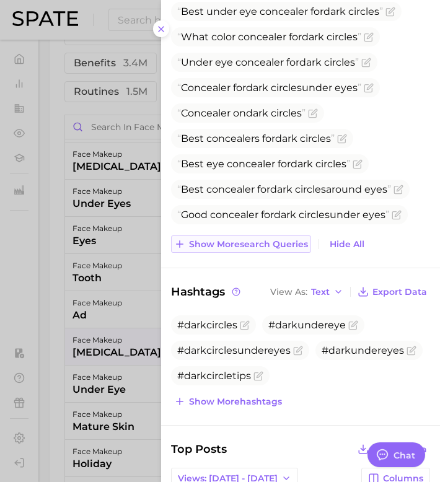
click at [245, 244] on span "Show more search queries" at bounding box center [248, 244] width 119 height 11
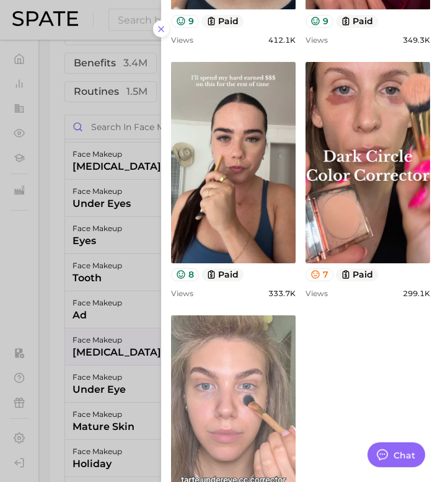
scroll to position [0, 0]
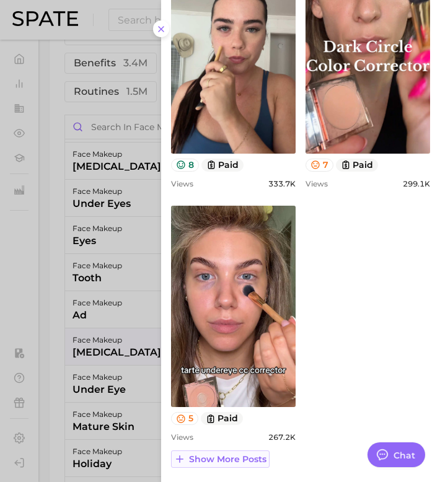
click at [237, 434] on span "Show more posts" at bounding box center [227, 459] width 77 height 11
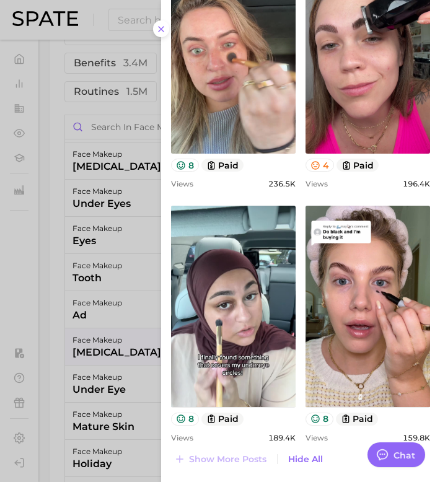
click at [105, 365] on div at bounding box center [220, 241] width 440 height 482
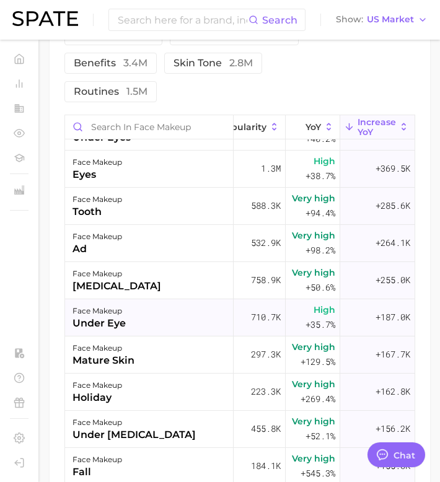
scroll to position [104, 122]
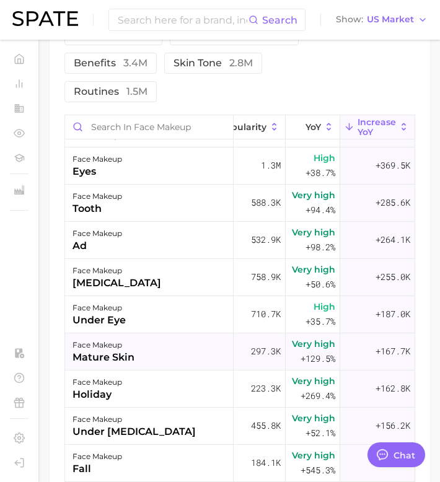
click at [171, 371] on div "face makeup mature skin" at bounding box center [149, 352] width 169 height 37
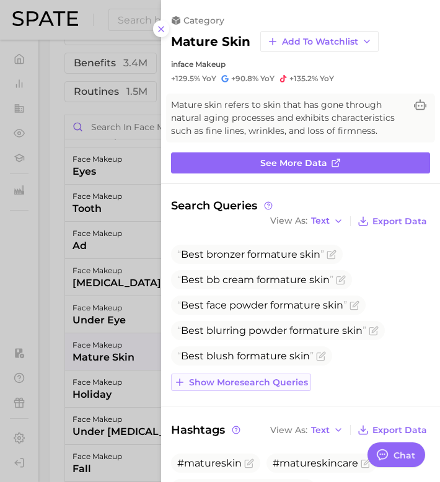
scroll to position [0, 0]
click at [238, 381] on span "Show more search queries" at bounding box center [248, 383] width 119 height 11
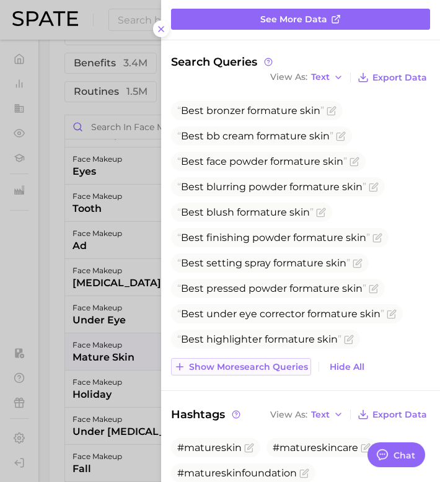
click at [241, 371] on span "Show more search queries" at bounding box center [248, 367] width 119 height 11
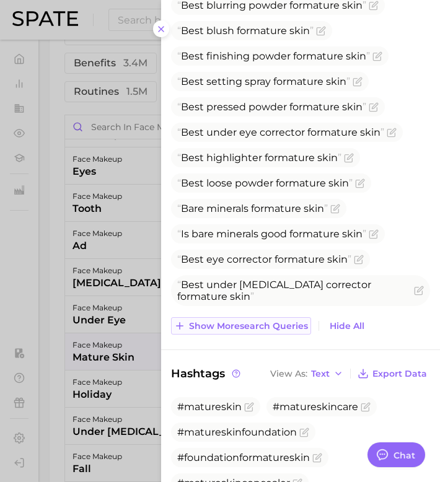
click at [251, 317] on button "Show more search queries" at bounding box center [241, 325] width 140 height 17
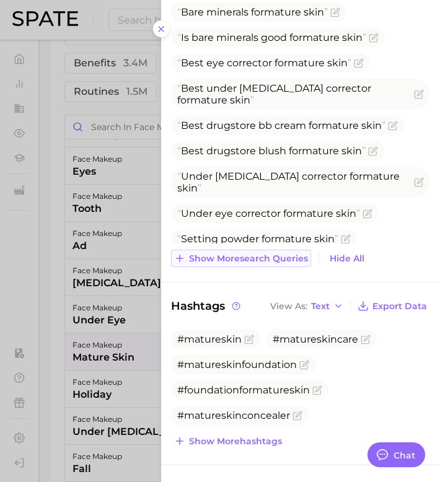
scroll to position [521, 0]
click at [259, 254] on span "Show more search queries" at bounding box center [248, 259] width 119 height 11
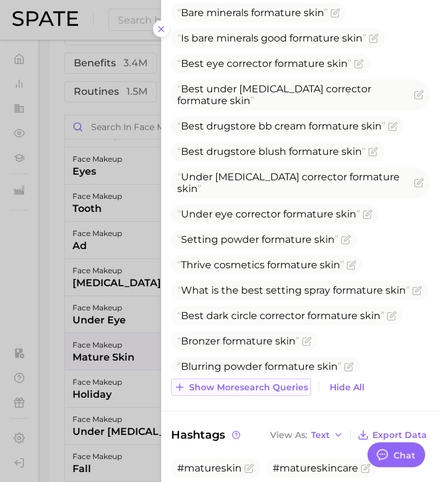
scroll to position [604, 0]
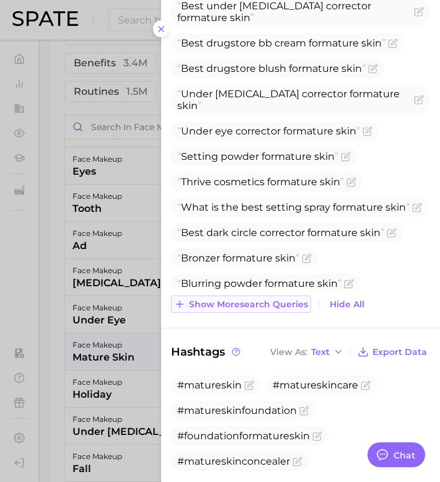
click at [248, 309] on button "Show more search queries" at bounding box center [241, 304] width 140 height 17
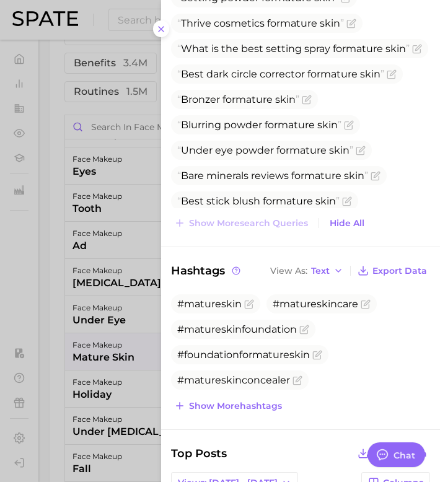
scroll to position [764, 0]
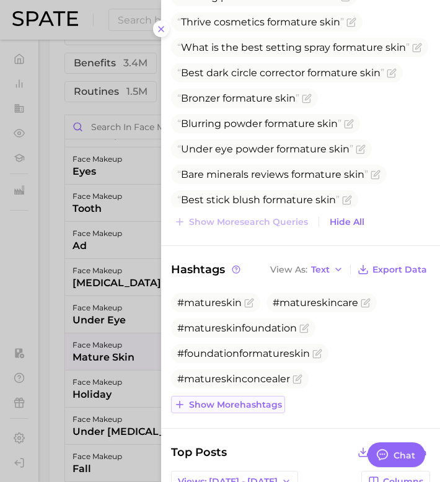
click at [232, 412] on button "Show more hashtags" at bounding box center [228, 404] width 114 height 17
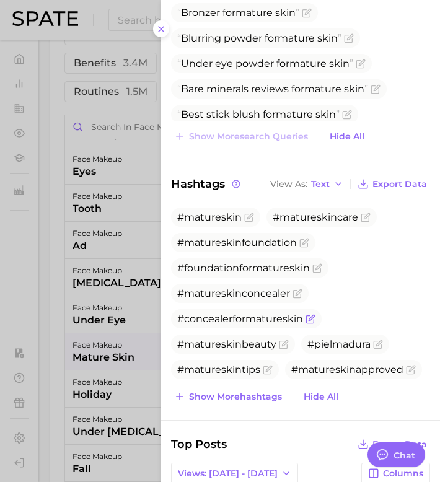
scroll to position [908, 0]
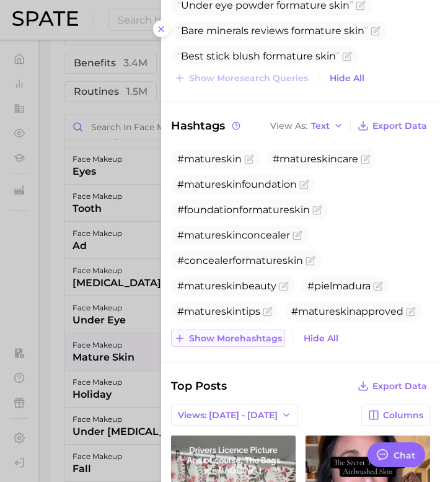
click at [249, 343] on button "Show more hashtags" at bounding box center [228, 338] width 114 height 17
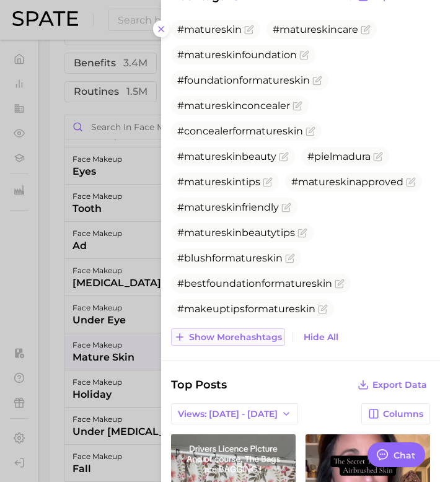
click at [249, 343] on button "Show more hashtags" at bounding box center [228, 337] width 114 height 17
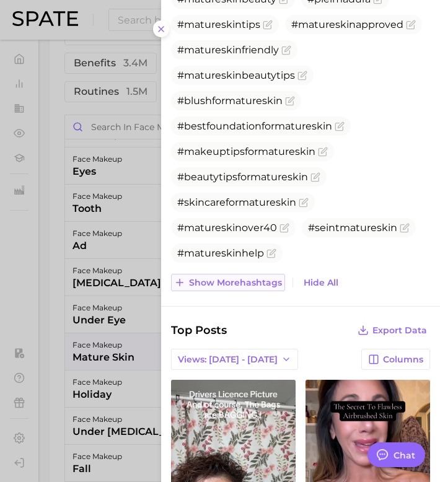
scroll to position [1195, 0]
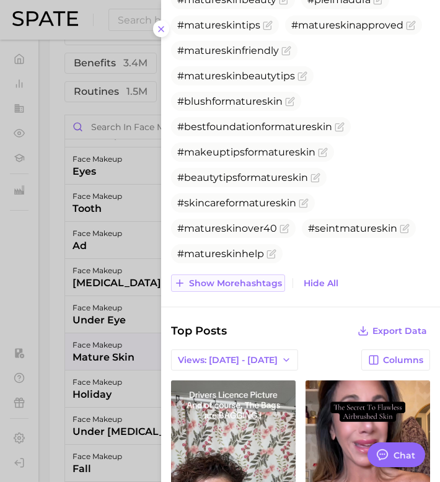
click at [249, 282] on span "Show more hashtags" at bounding box center [235, 283] width 93 height 11
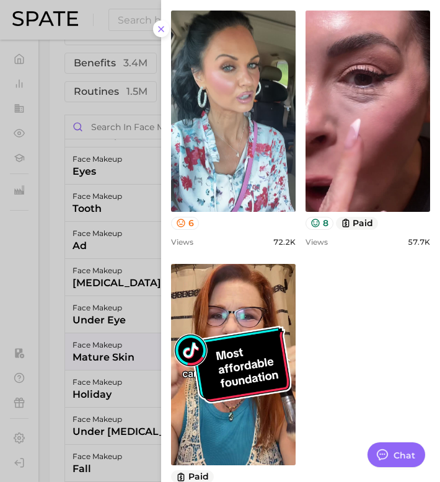
scroll to position [1955, 0]
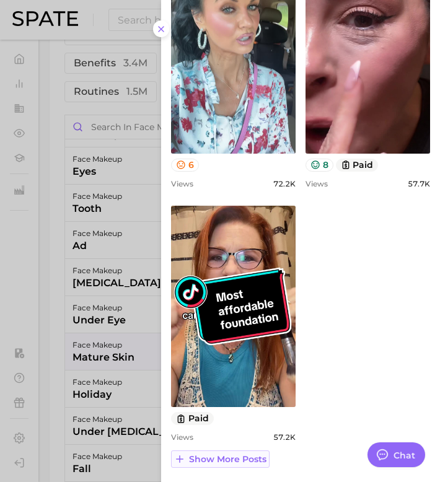
click at [218, 434] on button "Show more posts" at bounding box center [220, 459] width 99 height 17
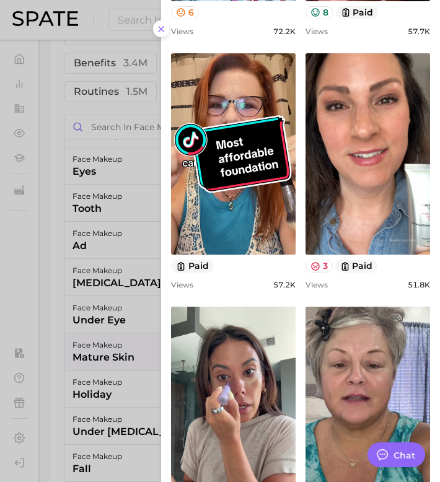
scroll to position [2462, 0]
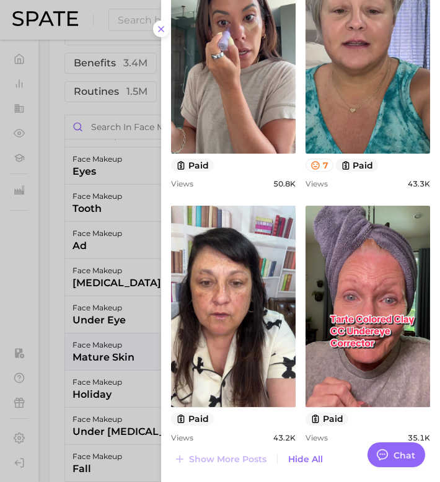
click at [94, 372] on div at bounding box center [220, 241] width 440 height 482
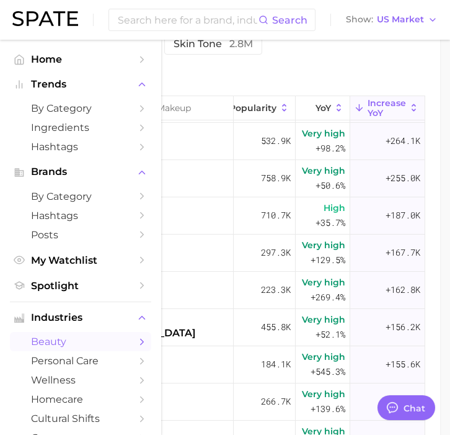
scroll to position [880, 0]
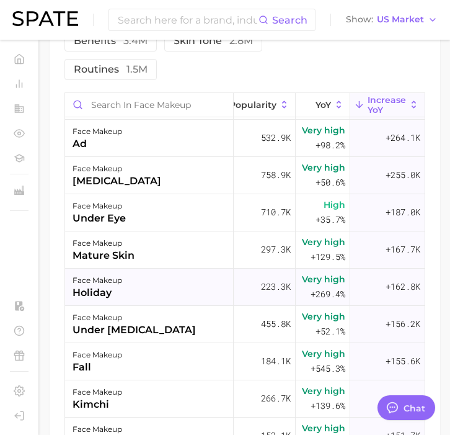
click at [125, 291] on div "face makeup holiday" at bounding box center [149, 286] width 169 height 37
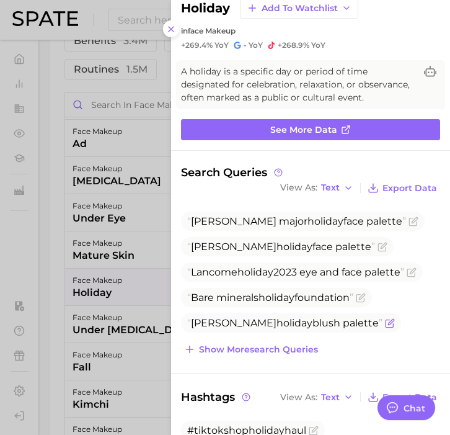
scroll to position [0, 0]
click at [255, 341] on button "Show more search queries" at bounding box center [251, 348] width 140 height 17
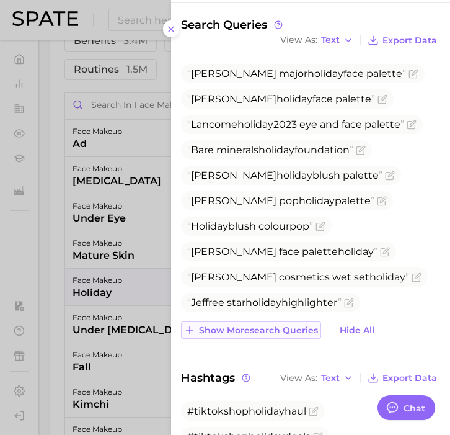
click at [255, 335] on button "Show more search queries" at bounding box center [251, 329] width 140 height 17
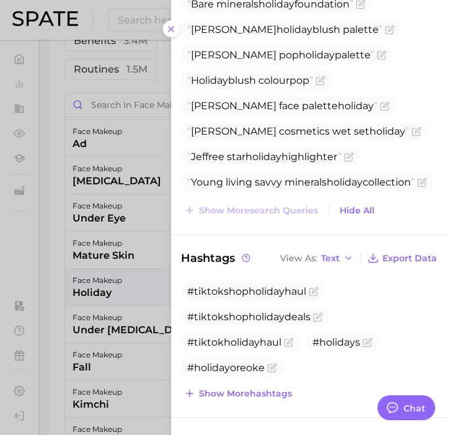
scroll to position [408, 0]
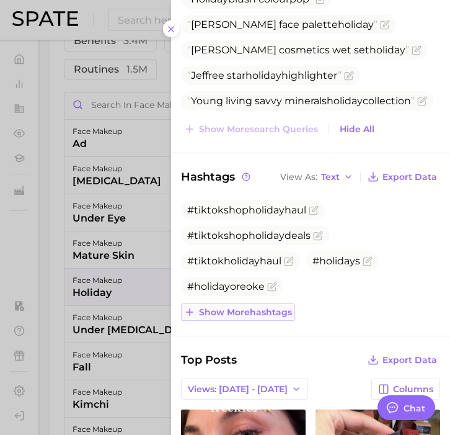
click at [257, 319] on button "Show more hashtags" at bounding box center [238, 311] width 114 height 17
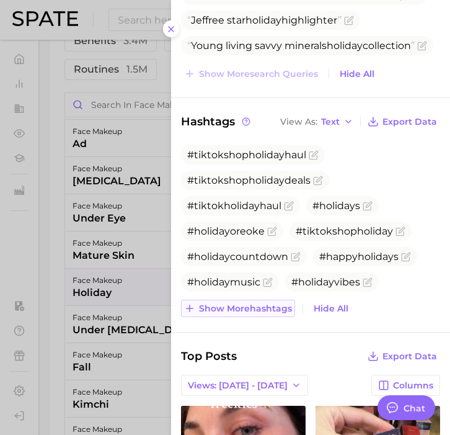
scroll to position [464, 0]
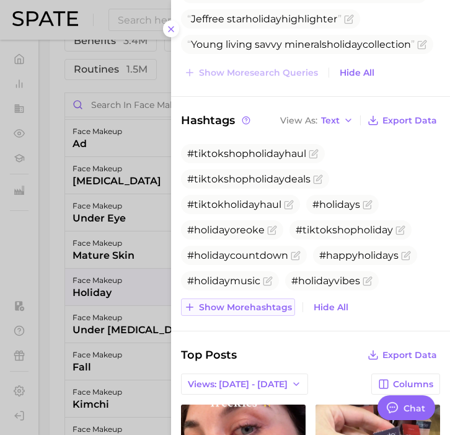
click at [259, 304] on span "Show more hashtags" at bounding box center [245, 307] width 93 height 11
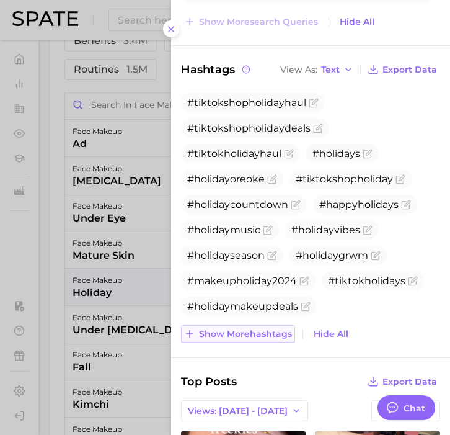
scroll to position [524, 0]
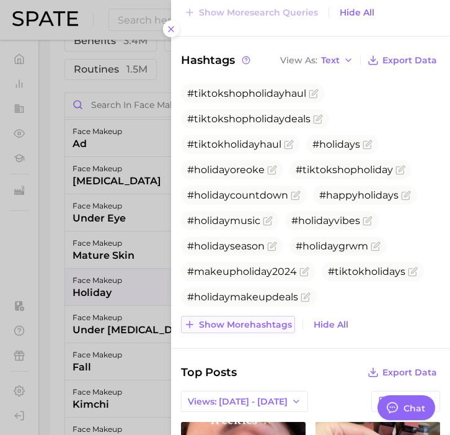
click at [257, 327] on span "Show more hashtags" at bounding box center [245, 324] width 93 height 11
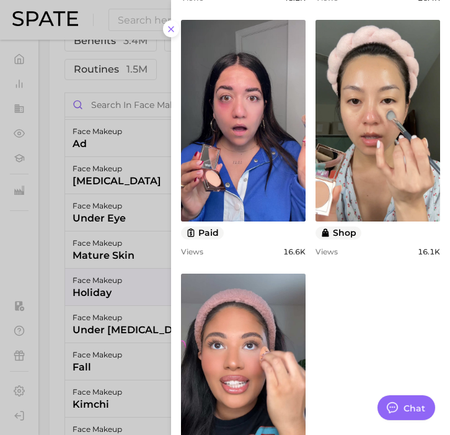
scroll to position [1399, 0]
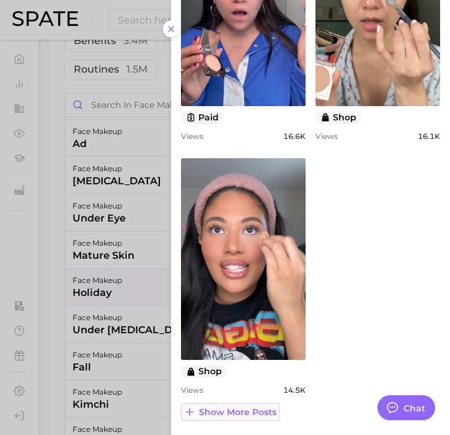
click at [231, 413] on span "Show more posts" at bounding box center [237, 412] width 77 height 11
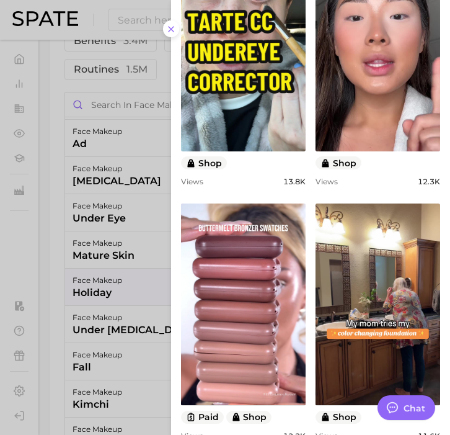
scroll to position [1906, 0]
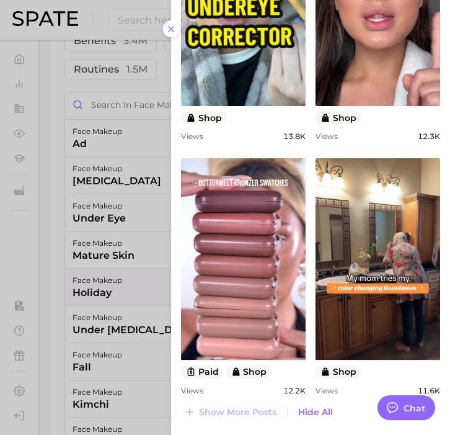
click at [56, 332] on div at bounding box center [225, 217] width 450 height 435
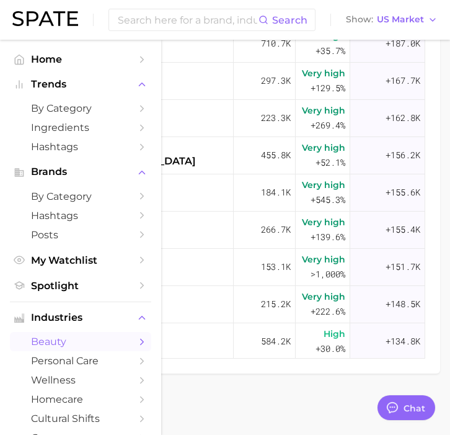
scroll to position [1049, 25]
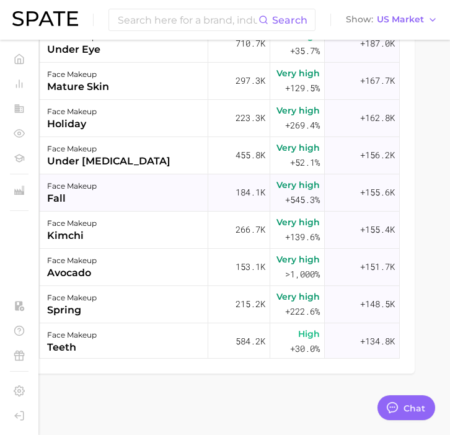
click at [105, 197] on div "face makeup fall" at bounding box center [124, 192] width 169 height 37
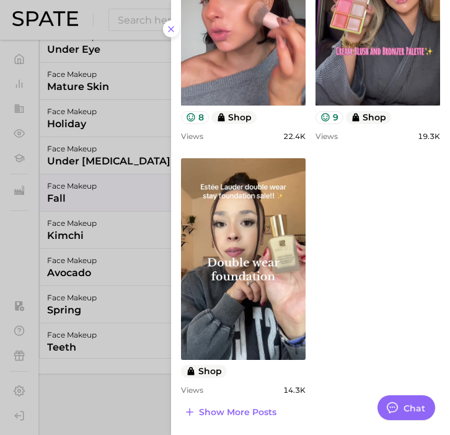
scroll to position [0, 0]
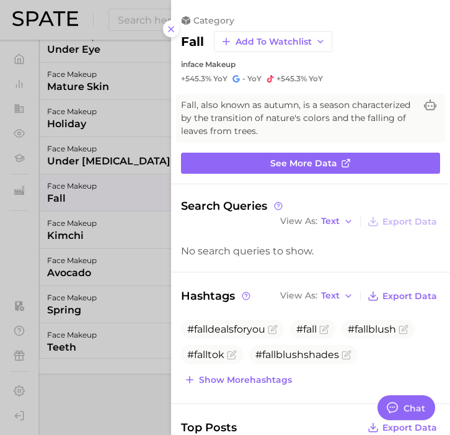
click at [97, 207] on div at bounding box center [225, 217] width 450 height 435
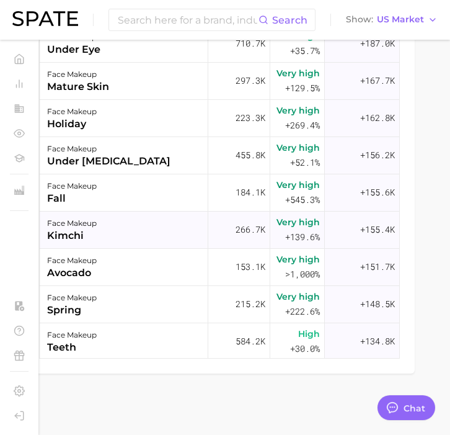
click at [100, 231] on div "face makeup kimchi" at bounding box center [124, 229] width 169 height 37
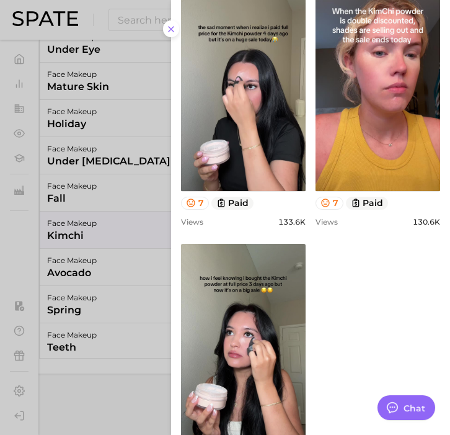
scroll to position [823, 0]
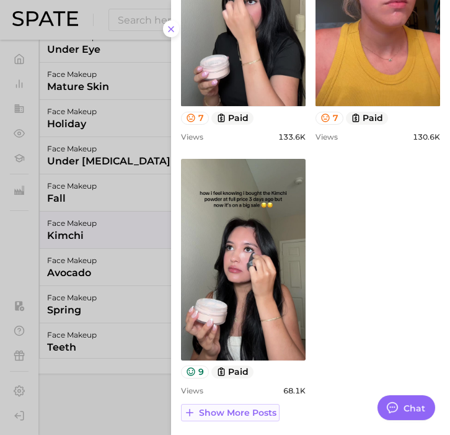
click at [247, 412] on span "Show more posts" at bounding box center [237, 412] width 77 height 11
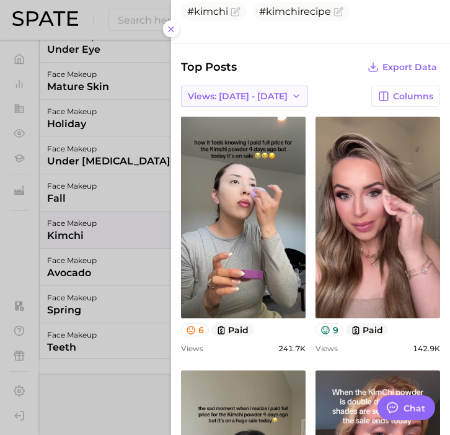
scroll to position [0, 0]
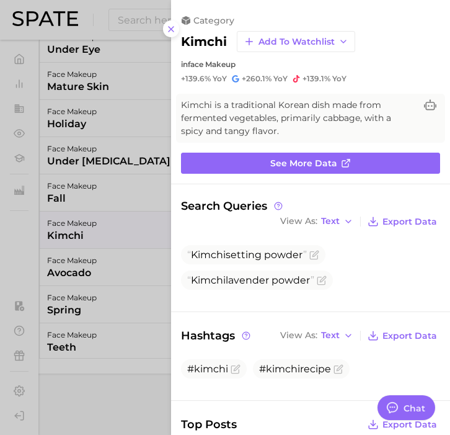
click at [53, 233] on div at bounding box center [225, 217] width 450 height 435
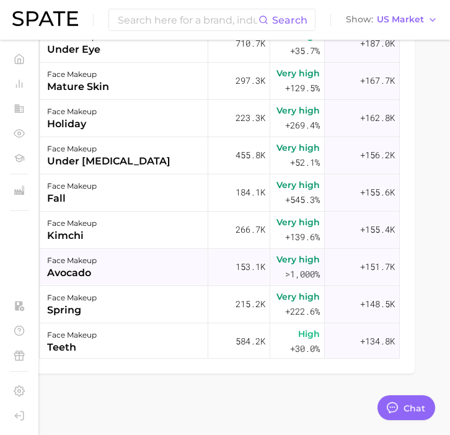
click at [126, 265] on div "face makeup avocado" at bounding box center [124, 267] width 169 height 37
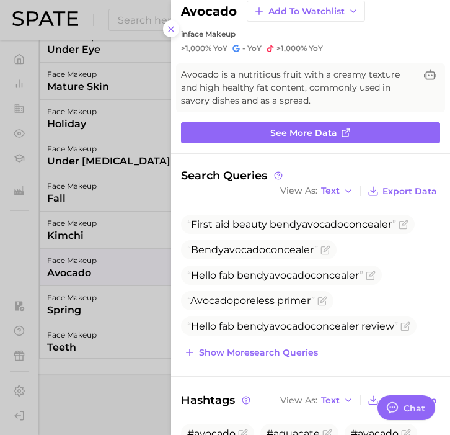
scroll to position [33, 0]
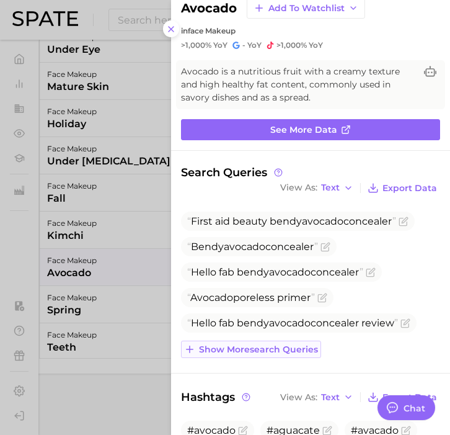
click at [260, 349] on span "Show more search queries" at bounding box center [258, 349] width 119 height 11
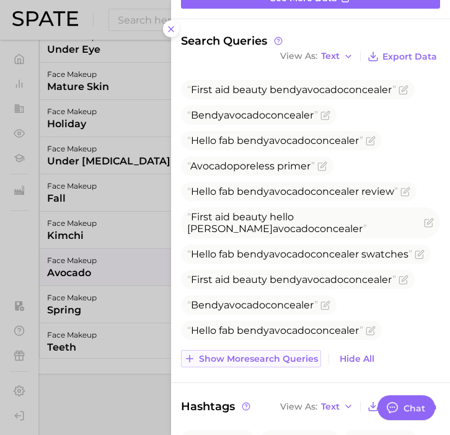
click at [260, 355] on span "Show more search queries" at bounding box center [258, 358] width 119 height 11
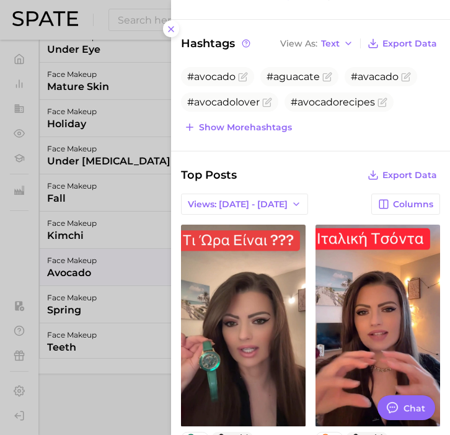
scroll to position [643, 0]
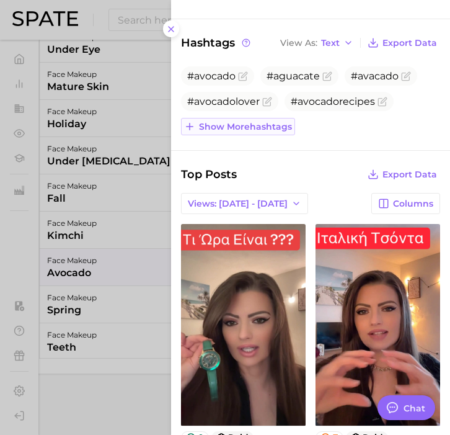
click at [261, 126] on span "Show more hashtags" at bounding box center [245, 127] width 93 height 11
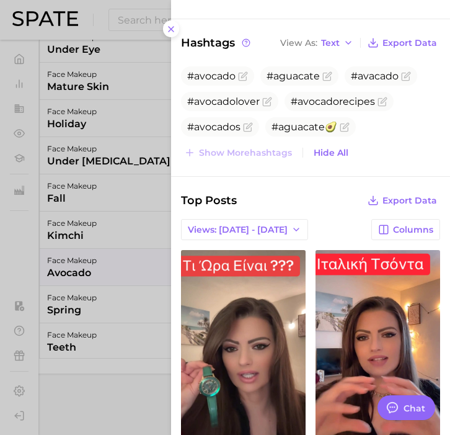
click at [121, 267] on div at bounding box center [225, 217] width 450 height 435
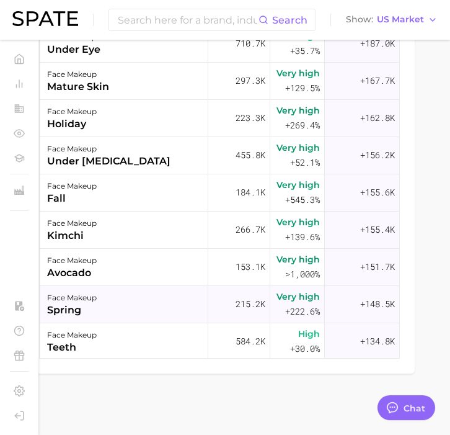
click at [118, 302] on div "face makeup spring" at bounding box center [124, 304] width 169 height 37
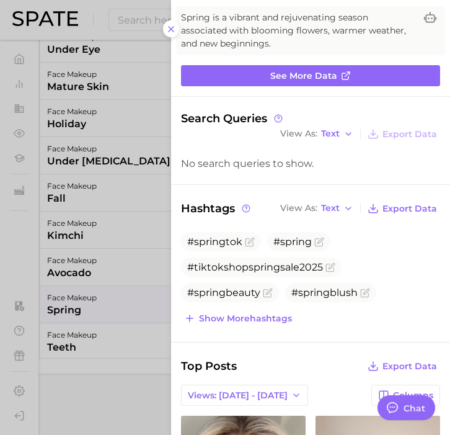
scroll to position [0, 0]
click at [255, 323] on button "Show more hashtags" at bounding box center [238, 317] width 114 height 17
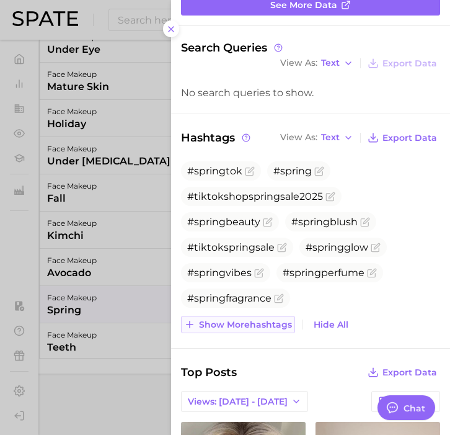
click at [255, 323] on span "Show more hashtags" at bounding box center [245, 324] width 93 height 11
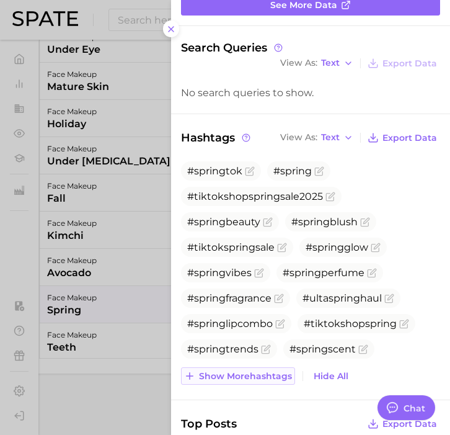
scroll to position [241, 0]
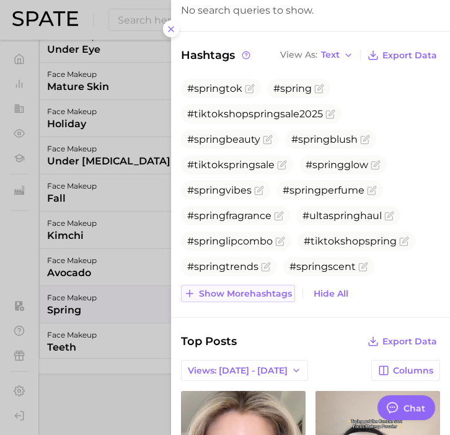
click at [255, 294] on span "Show more hashtags" at bounding box center [245, 293] width 93 height 11
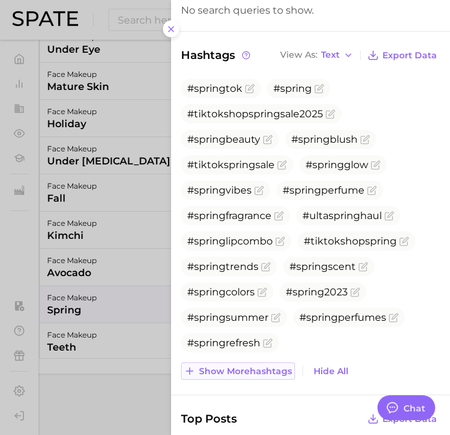
scroll to position [314, 0]
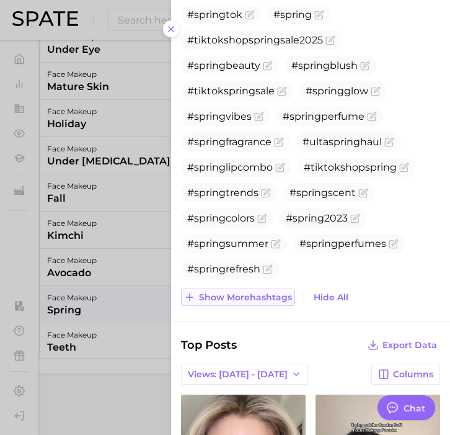
click at [259, 295] on span "Show more hashtags" at bounding box center [245, 297] width 93 height 11
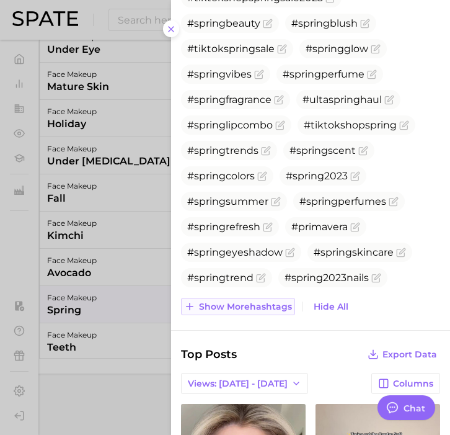
click at [259, 308] on span "Show more hashtags" at bounding box center [245, 306] width 93 height 11
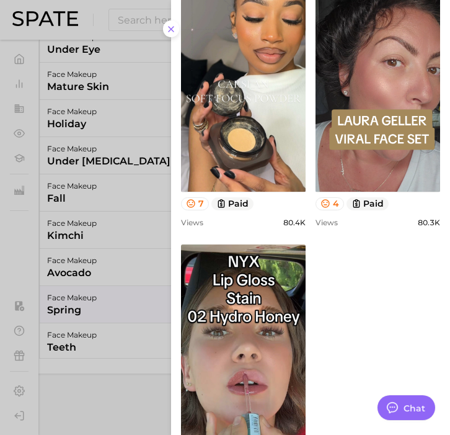
scroll to position [1161, 0]
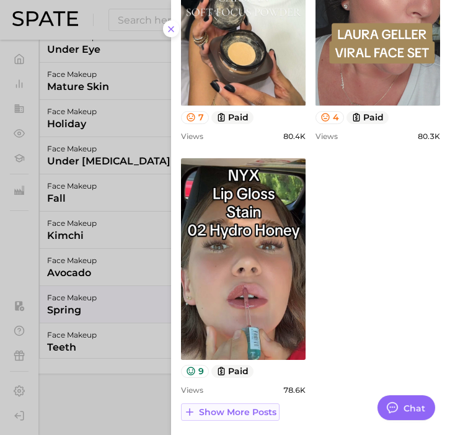
click at [239, 407] on span "Show more posts" at bounding box center [237, 412] width 77 height 11
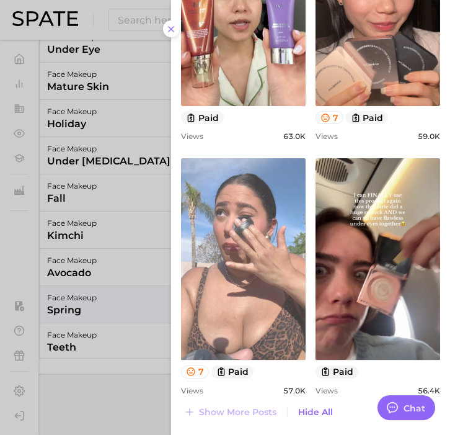
scroll to position [0, 0]
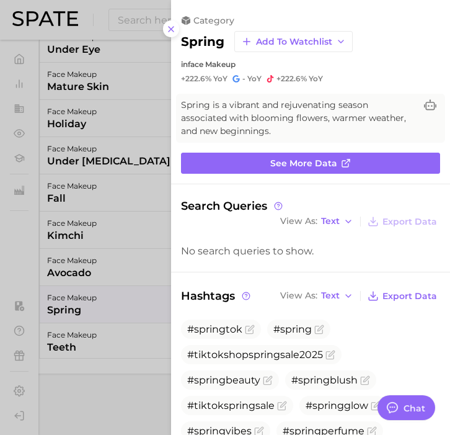
click at [82, 397] on div at bounding box center [225, 217] width 450 height 435
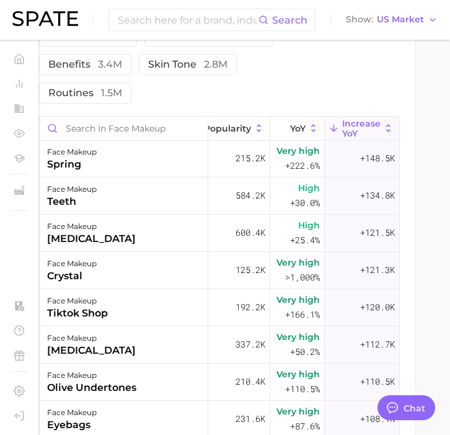
scroll to position [515, 112]
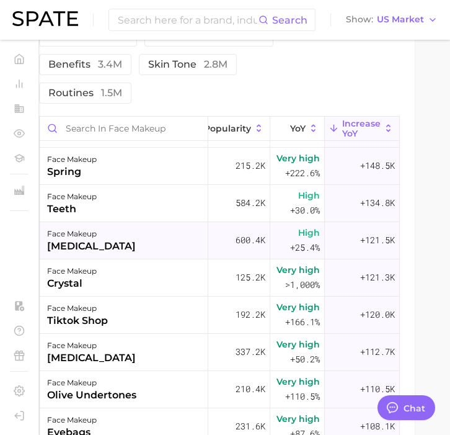
click at [86, 244] on div "[MEDICAL_DATA]" at bounding box center [91, 246] width 89 height 15
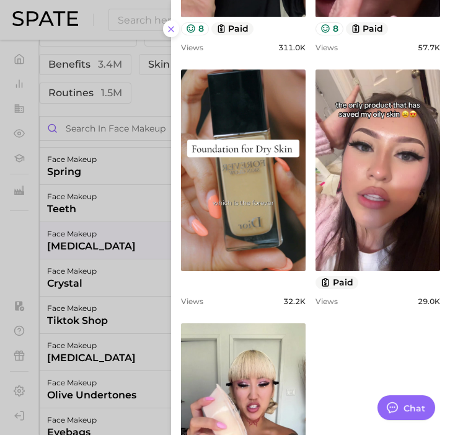
scroll to position [824, 0]
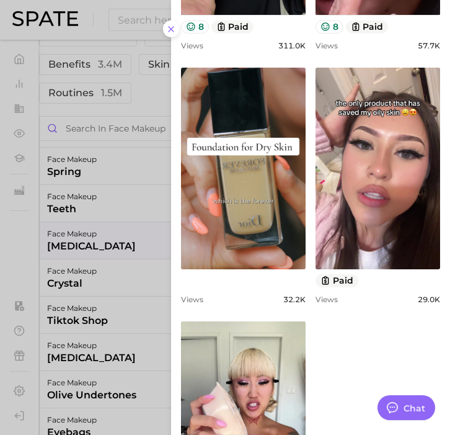
click at [101, 309] on div at bounding box center [225, 217] width 450 height 435
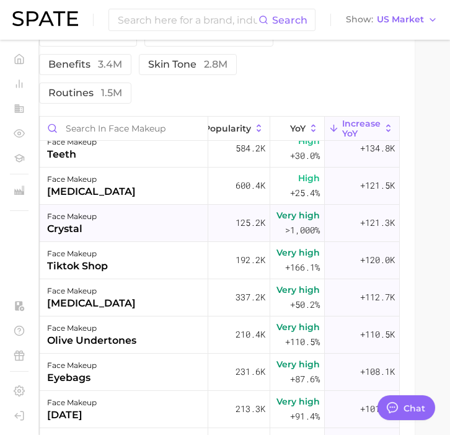
scroll to position [586, 112]
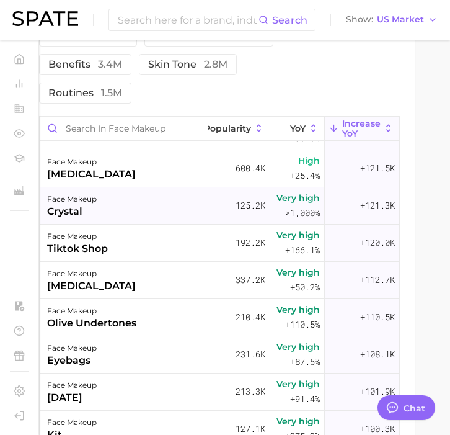
click at [125, 213] on div "face makeup crystal" at bounding box center [124, 205] width 169 height 37
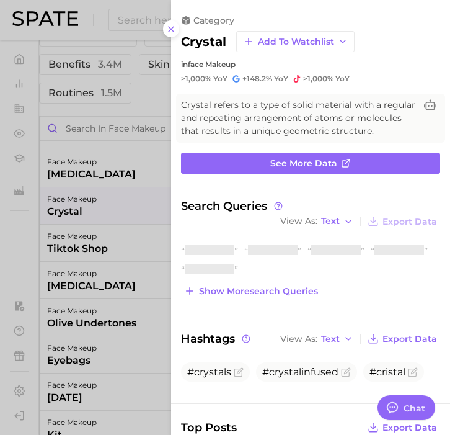
scroll to position [0, 0]
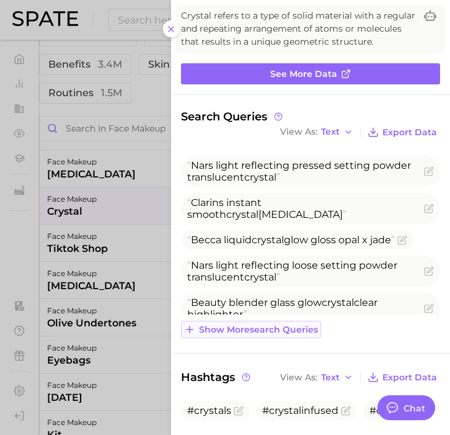
click at [254, 330] on span "Show more search queries" at bounding box center [258, 329] width 119 height 11
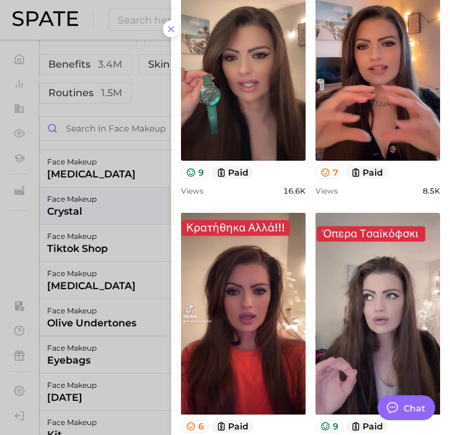
scroll to position [1030, 0]
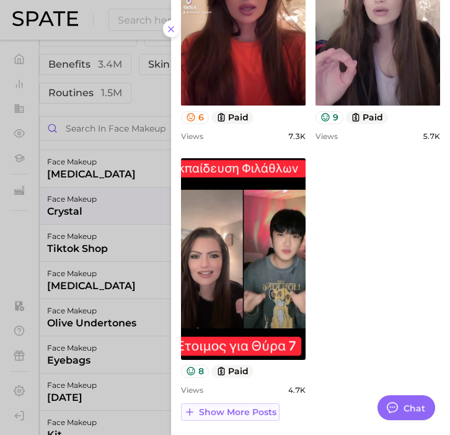
click at [230, 416] on button "Show more posts" at bounding box center [230, 411] width 99 height 17
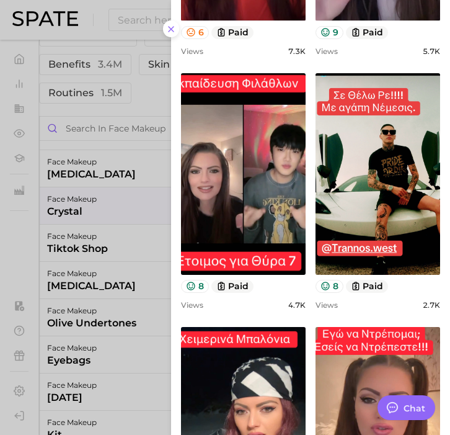
scroll to position [1537, 0]
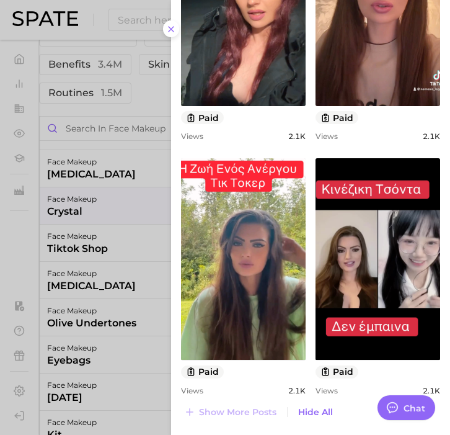
click at [106, 356] on div at bounding box center [225, 217] width 450 height 435
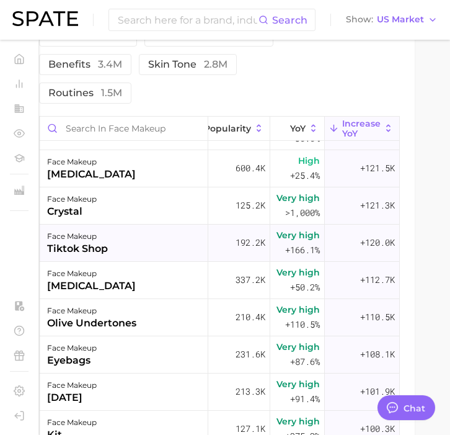
click at [134, 231] on div "face makeup tiktok shop" at bounding box center [124, 242] width 169 height 37
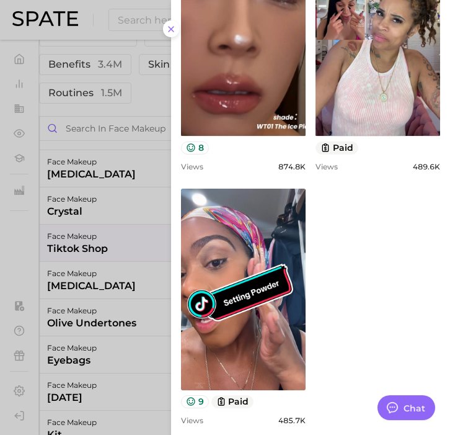
scroll to position [865, 0]
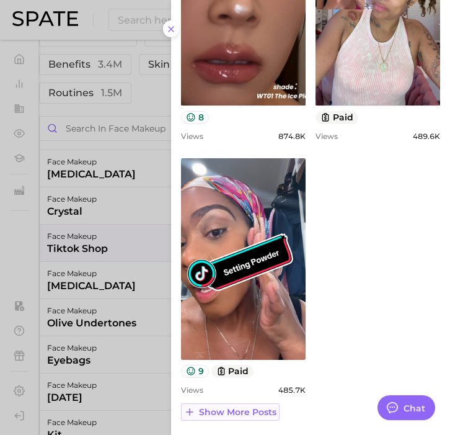
click at [242, 407] on span "Show more posts" at bounding box center [237, 412] width 77 height 11
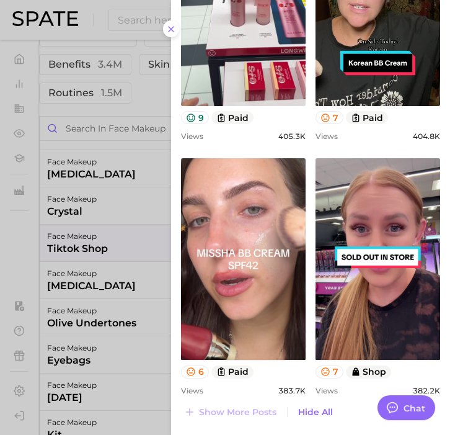
scroll to position [0, 0]
click at [109, 327] on div at bounding box center [225, 217] width 450 height 435
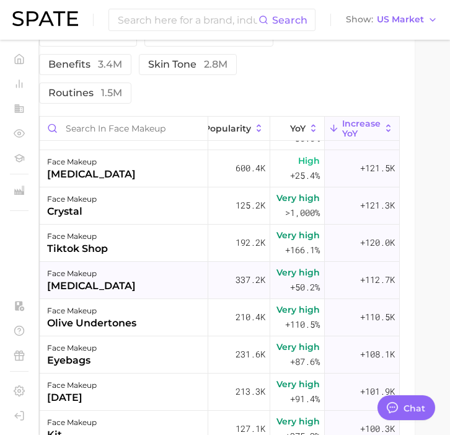
click at [121, 275] on div "face makeup [MEDICAL_DATA]" at bounding box center [124, 280] width 169 height 37
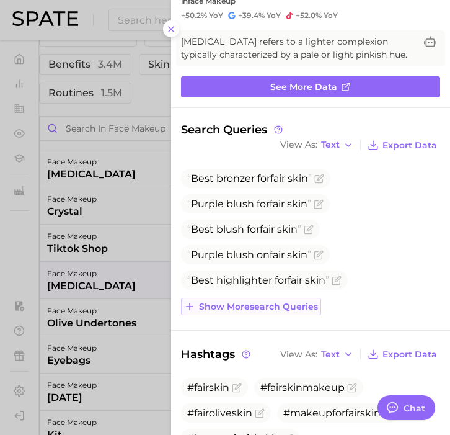
click at [292, 304] on span "Show more search queries" at bounding box center [258, 306] width 119 height 11
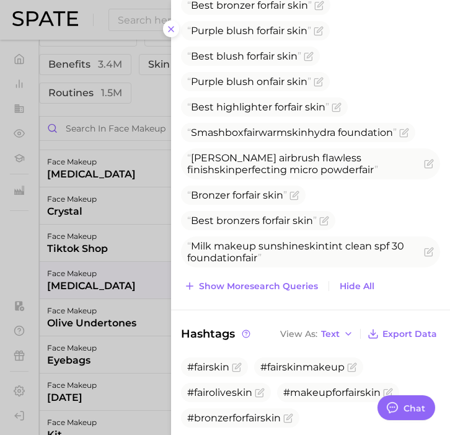
click at [285, 286] on span "Show more search queries" at bounding box center [258, 286] width 119 height 11
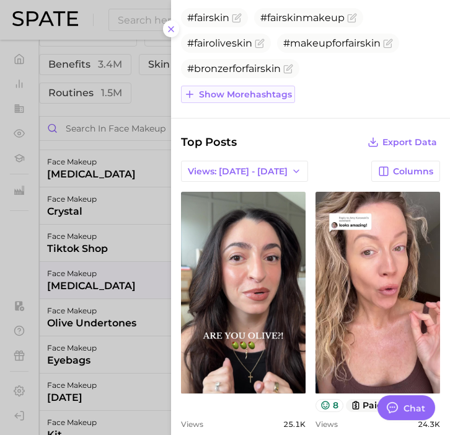
click at [264, 91] on span "Show more hashtags" at bounding box center [245, 94] width 93 height 11
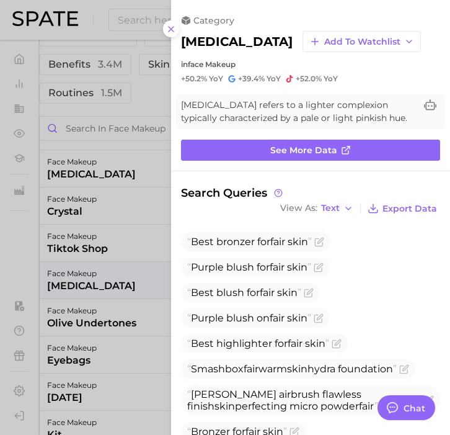
click at [110, 292] on div at bounding box center [225, 217] width 450 height 435
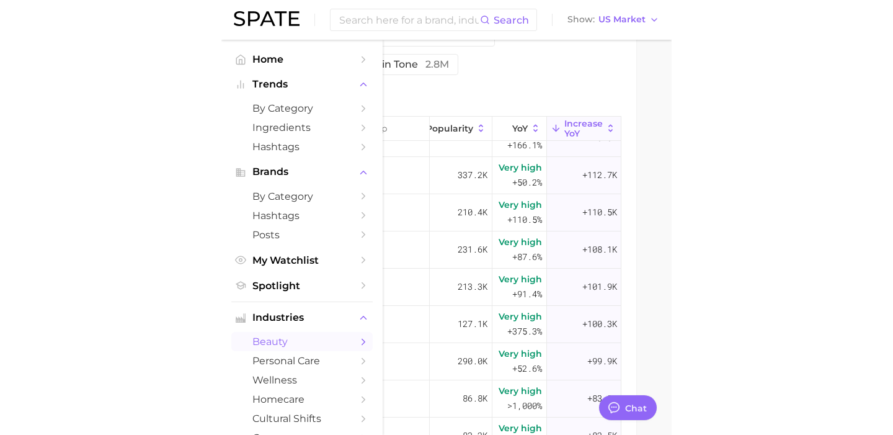
scroll to position [691, 0]
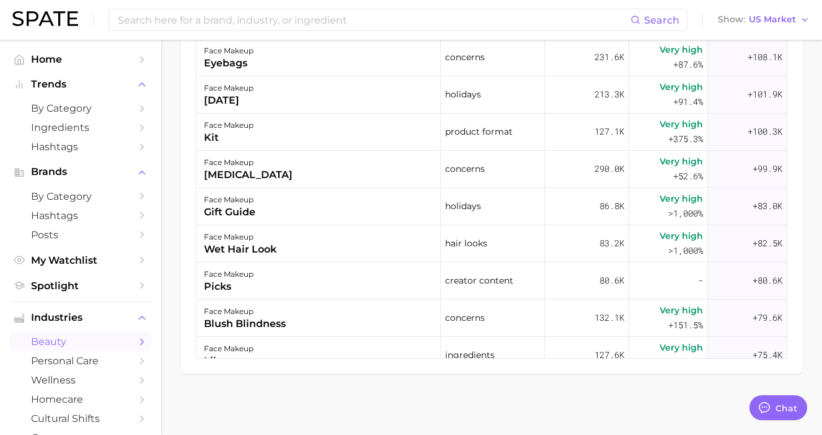
type textarea "x"
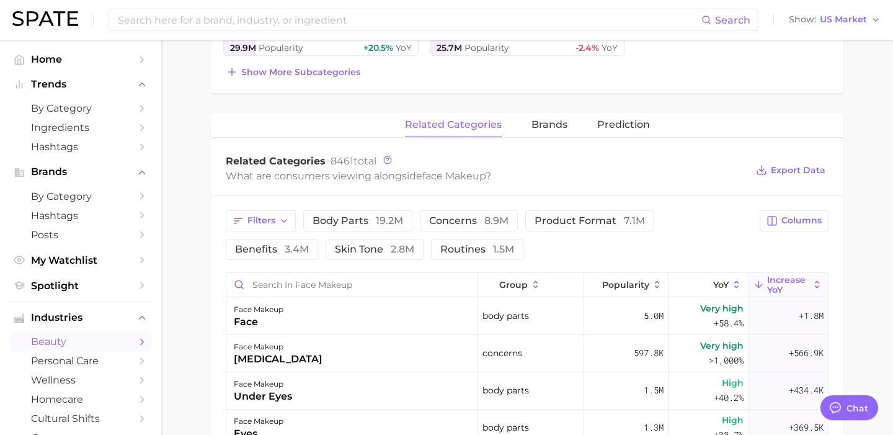
scroll to position [424, 0]
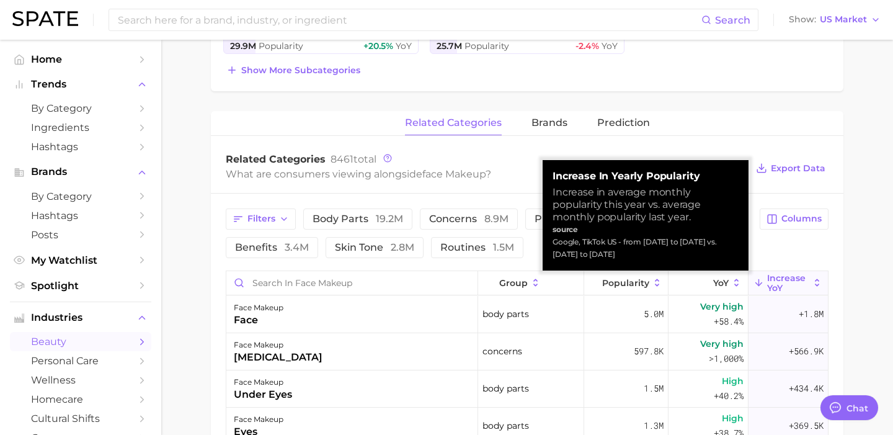
drag, startPoint x: 646, startPoint y: 254, endPoint x: 550, endPoint y: 244, distance: 96.6
click at [550, 244] on div "Increase in Yearly Popularity Increase in average monthly popularity this year …" at bounding box center [645, 215] width 206 height 110
copy div "Google, TikTok US - from [DATE] to [DATE] vs. [DATE] to [DATE]"
